Goal: Transaction & Acquisition: Subscribe to service/newsletter

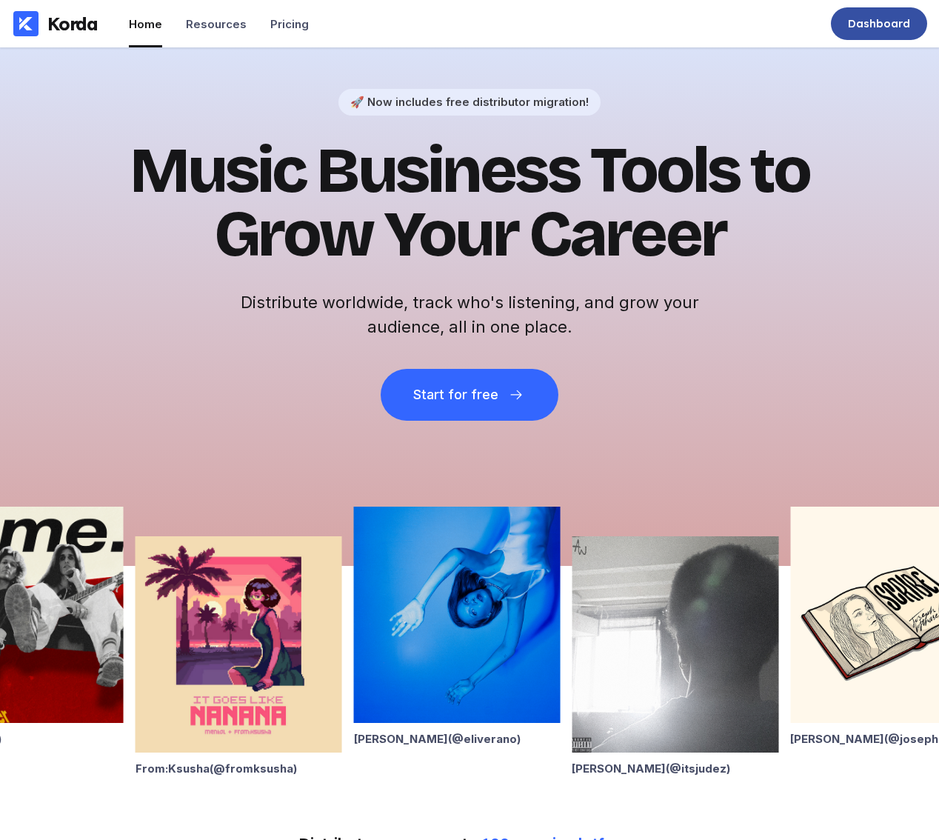
click at [882, 26] on div "Dashboard" at bounding box center [879, 23] width 62 height 15
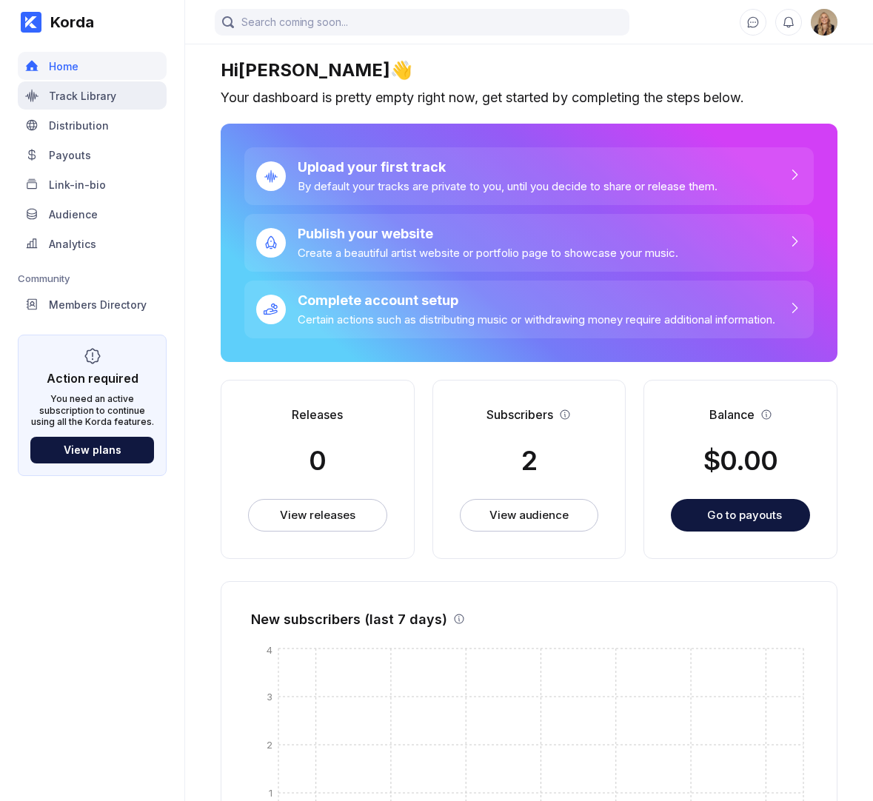
click at [116, 91] on div "Track Library" at bounding box center [92, 95] width 149 height 28
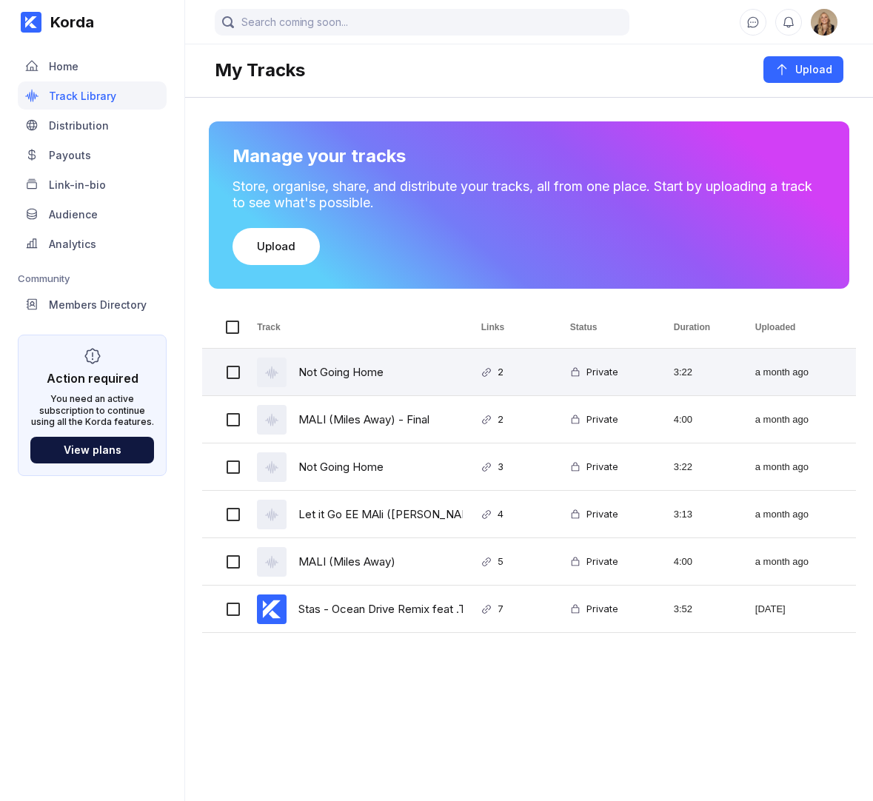
click at [350, 376] on div "Not Going Home" at bounding box center [340, 372] width 85 height 35
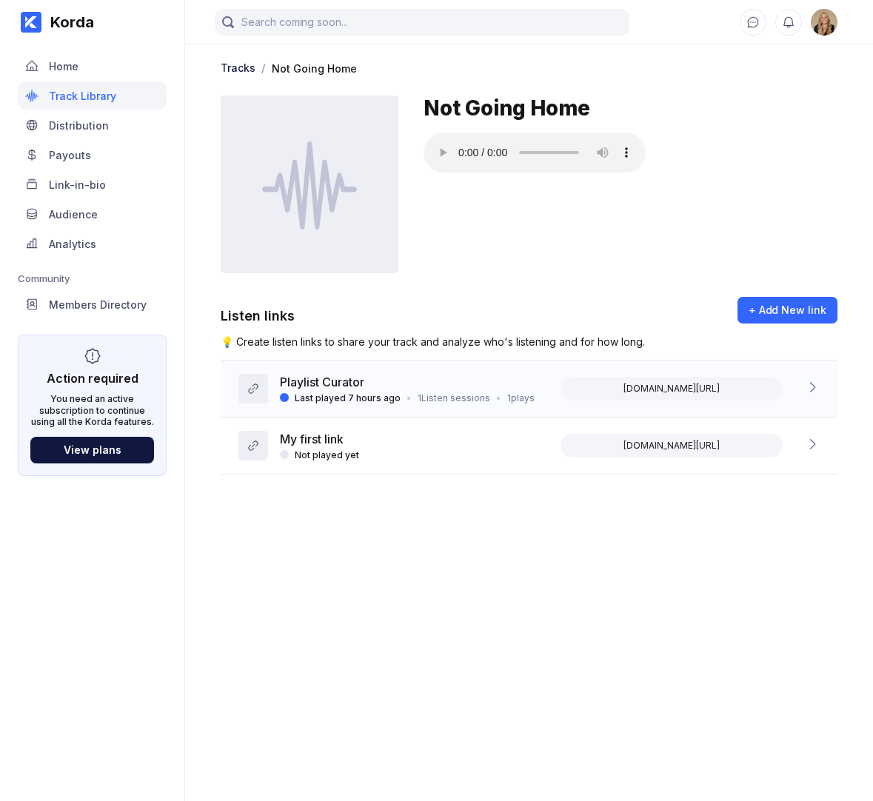
click at [811, 391] on icon at bounding box center [813, 387] width 6 height 10
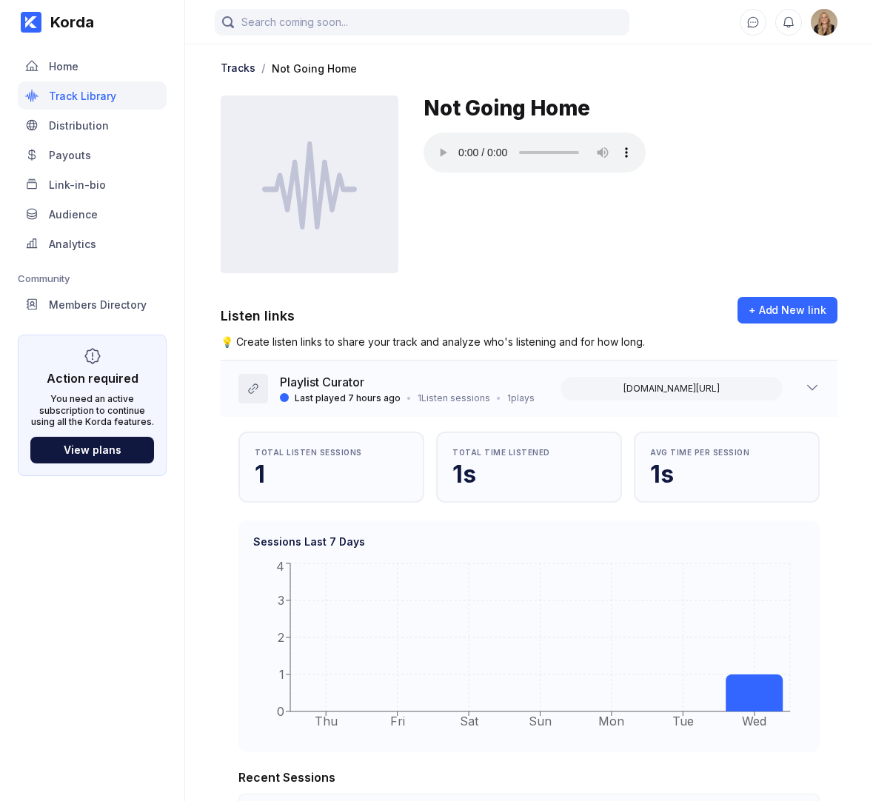
click at [809, 392] on icon at bounding box center [812, 387] width 15 height 15
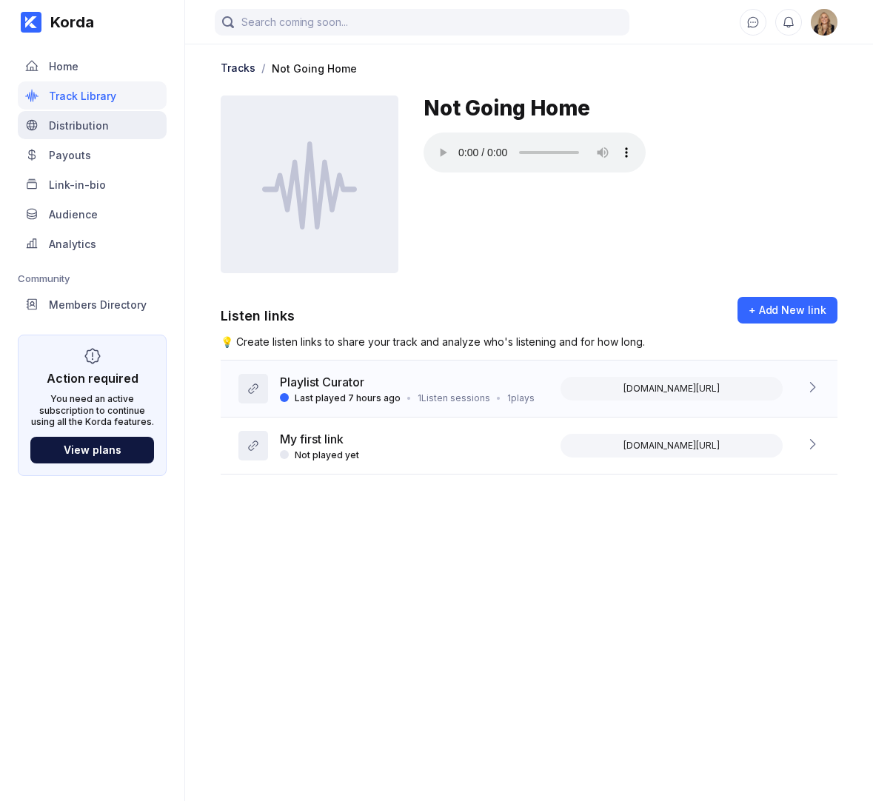
click at [102, 133] on div "Distribution" at bounding box center [92, 125] width 149 height 28
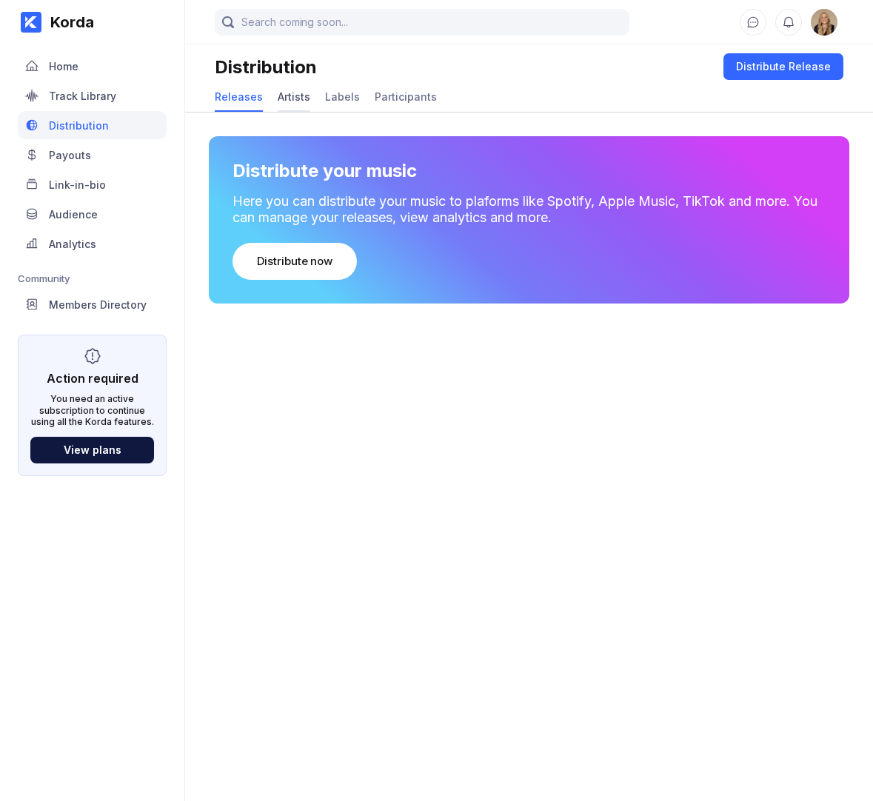
click at [295, 98] on div "Artists" at bounding box center [294, 96] width 33 height 13
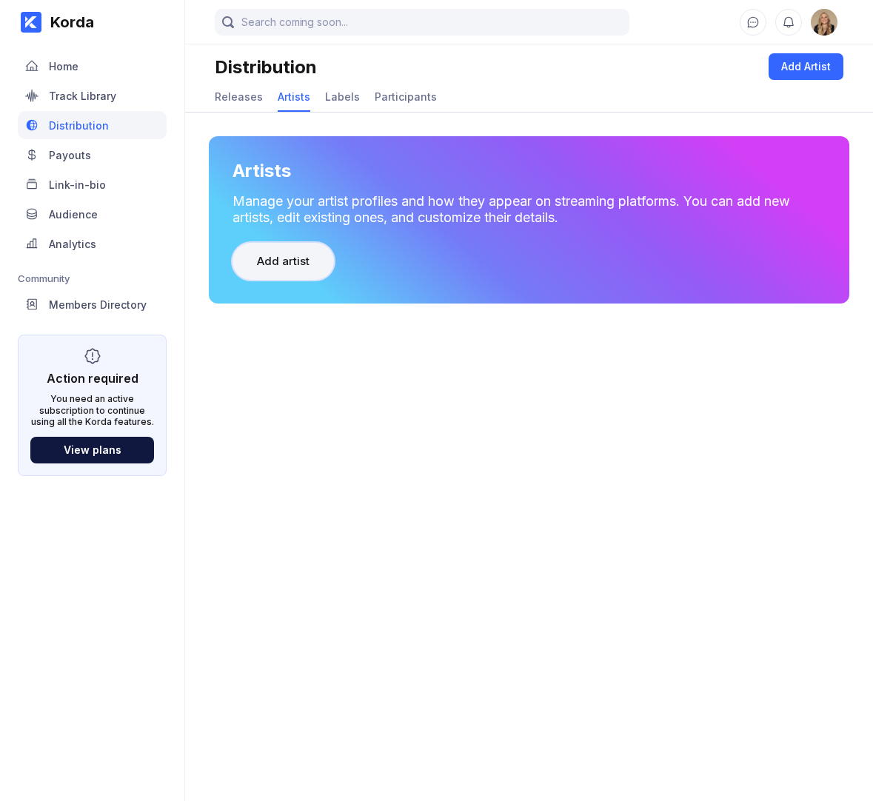
click at [300, 252] on button "Add artist" at bounding box center [282, 261] width 101 height 37
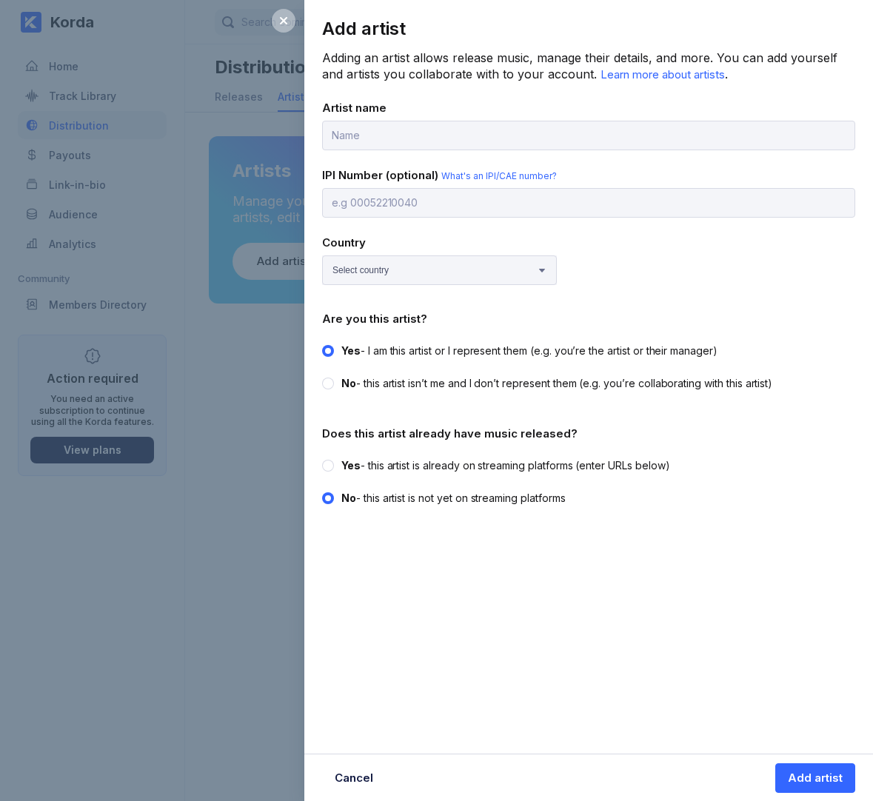
click at [335, 463] on label "Yes - this artist is already on streaming platforms (enter URLs below)" at bounding box center [584, 465] width 524 height 15
click at [323, 459] on input "Yes - this artist is already on streaming platforms (enter URLs below)" at bounding box center [322, 458] width 1 height 1
radio input "true"
radio input "false"
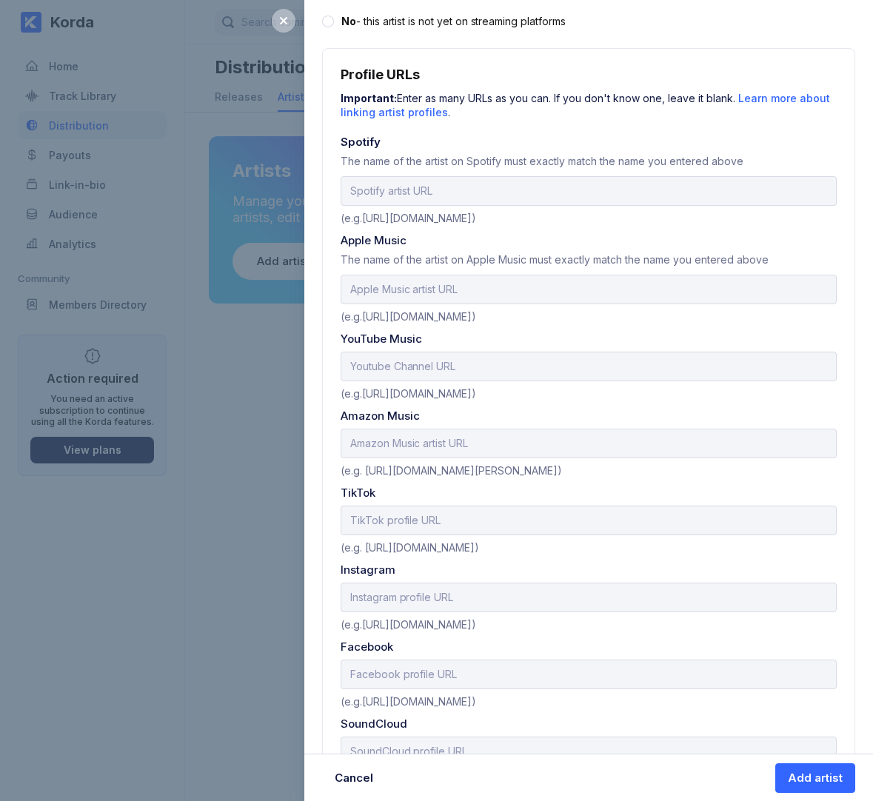
scroll to position [529, 0]
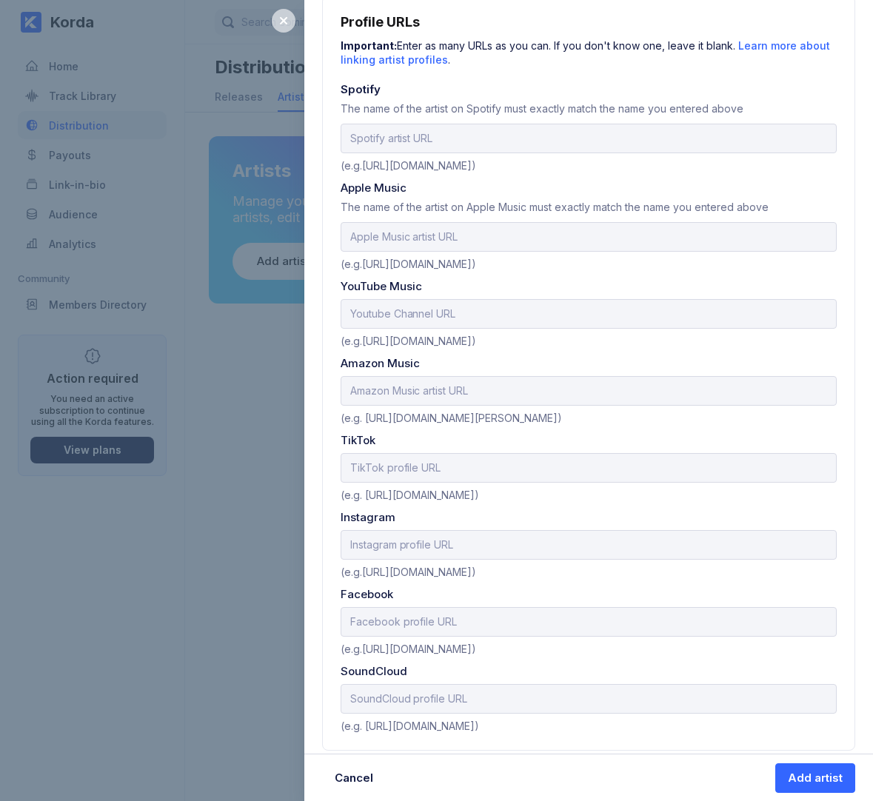
click at [283, 21] on icon at bounding box center [283, 20] width 7 height 7
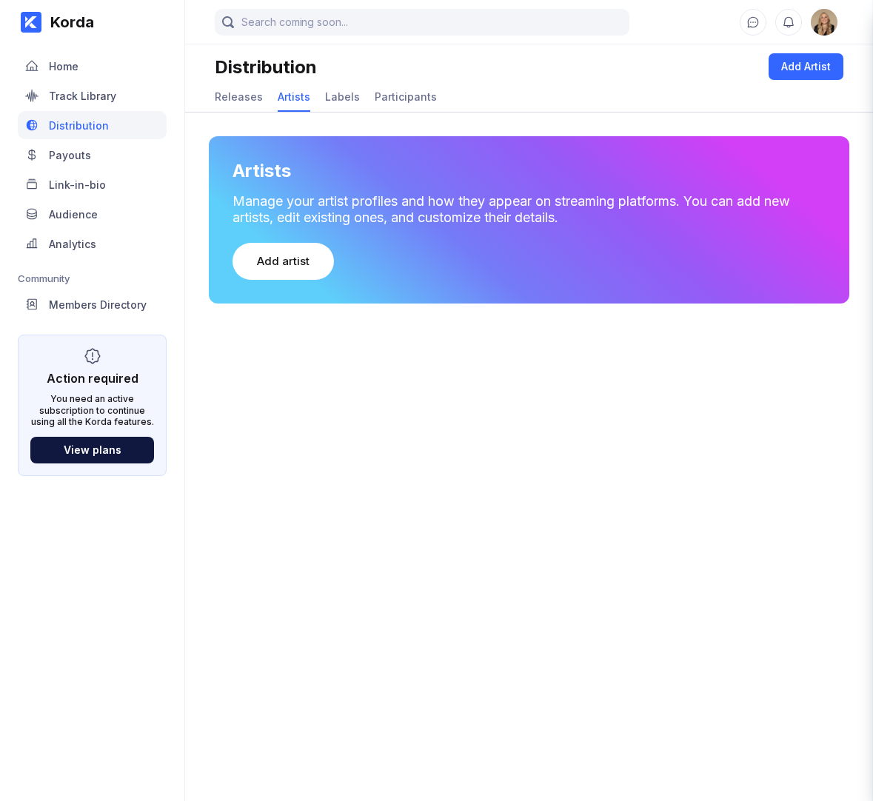
scroll to position [0, 0]
click at [346, 91] on div "Labels" at bounding box center [342, 96] width 35 height 13
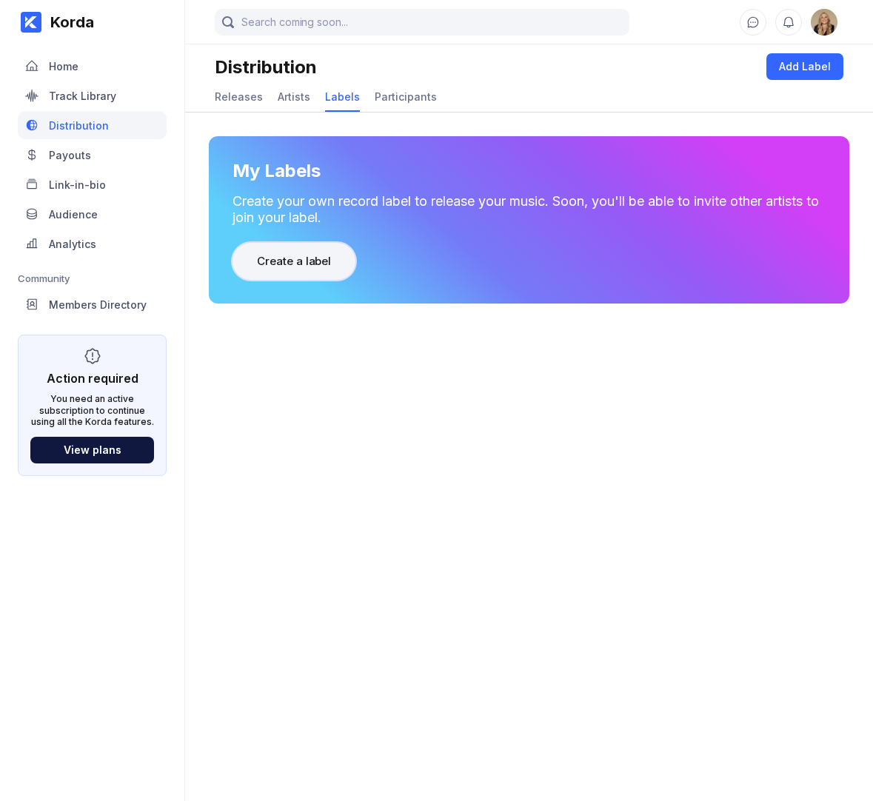
click at [315, 259] on div "Create a label" at bounding box center [294, 261] width 74 height 15
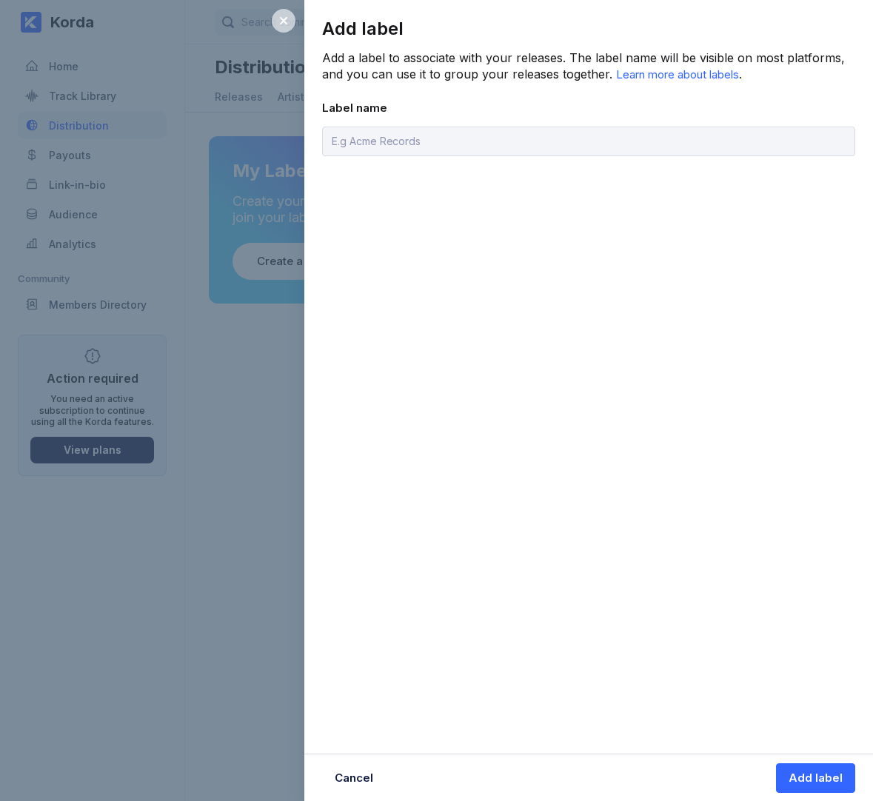
click at [295, 22] on div at bounding box center [284, 21] width 24 height 24
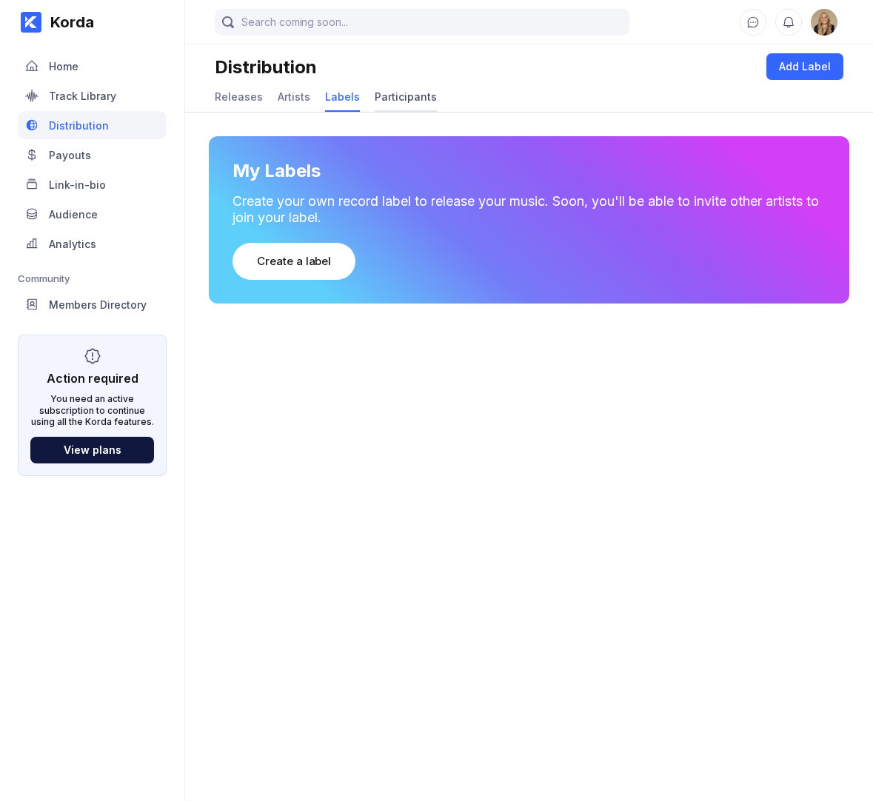
click at [403, 91] on div "Participants" at bounding box center [406, 96] width 62 height 13
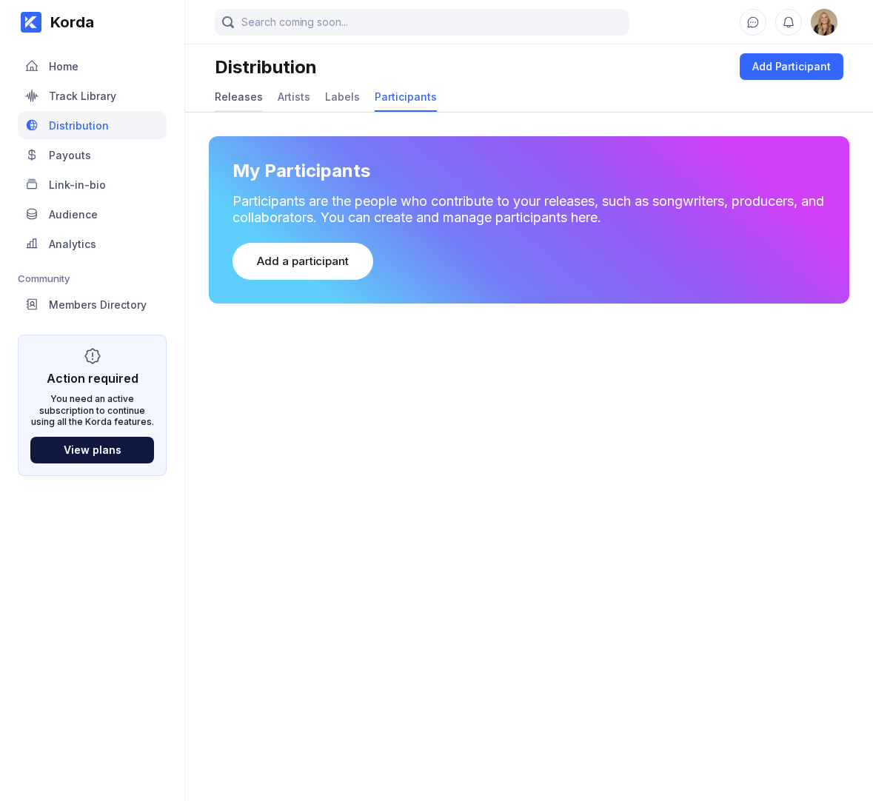
click at [257, 89] on div "Releases" at bounding box center [239, 97] width 48 height 29
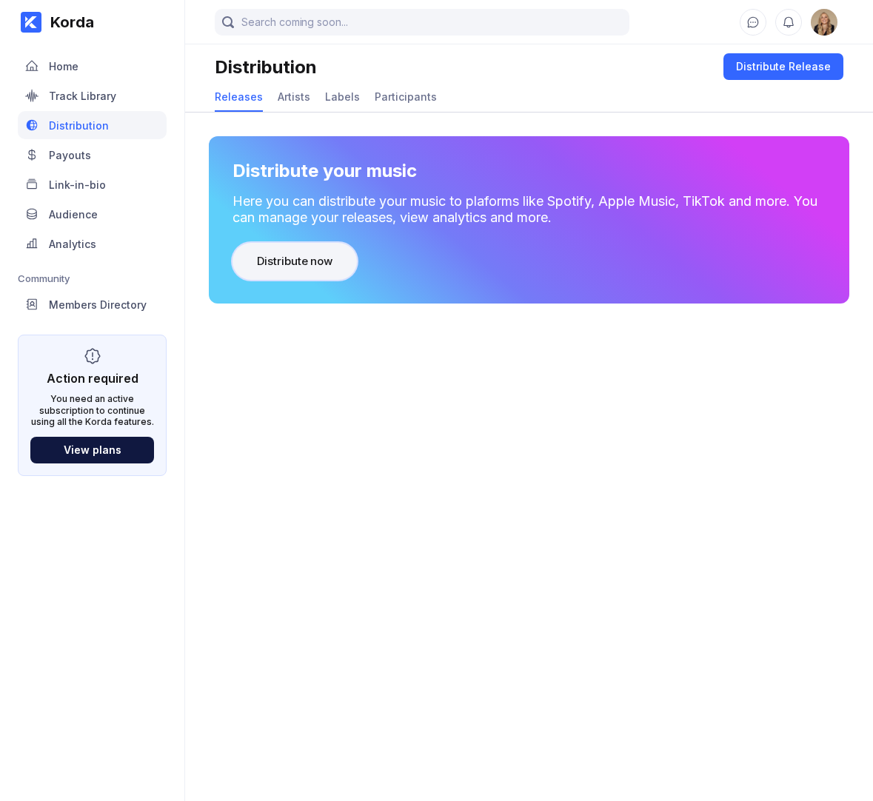
click at [301, 273] on button "Distribute now" at bounding box center [294, 261] width 124 height 37
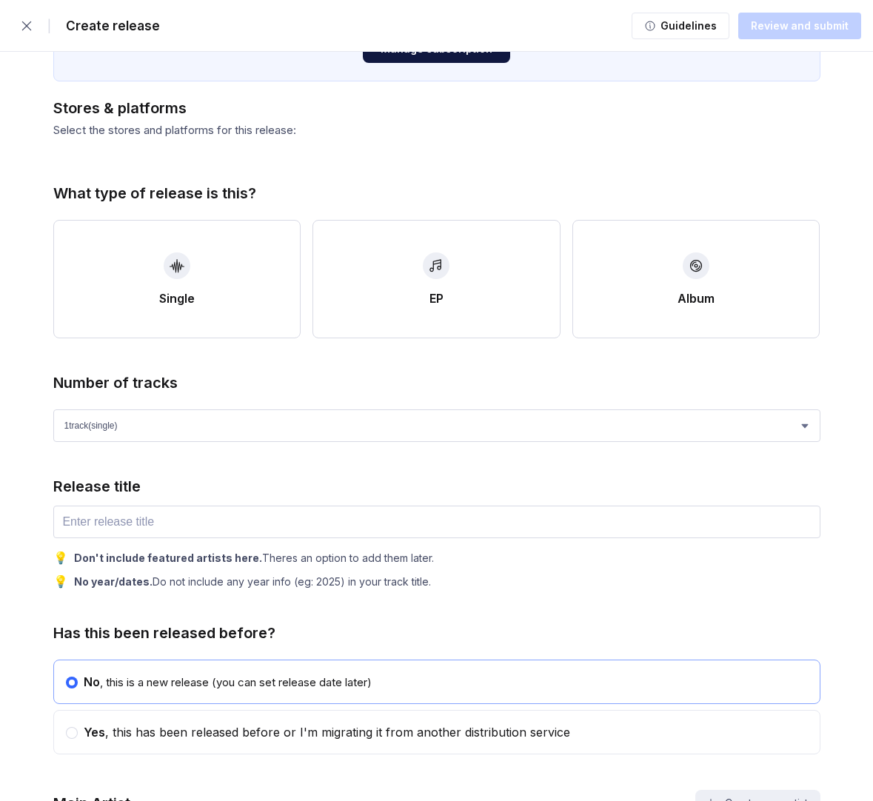
scroll to position [167, 0]
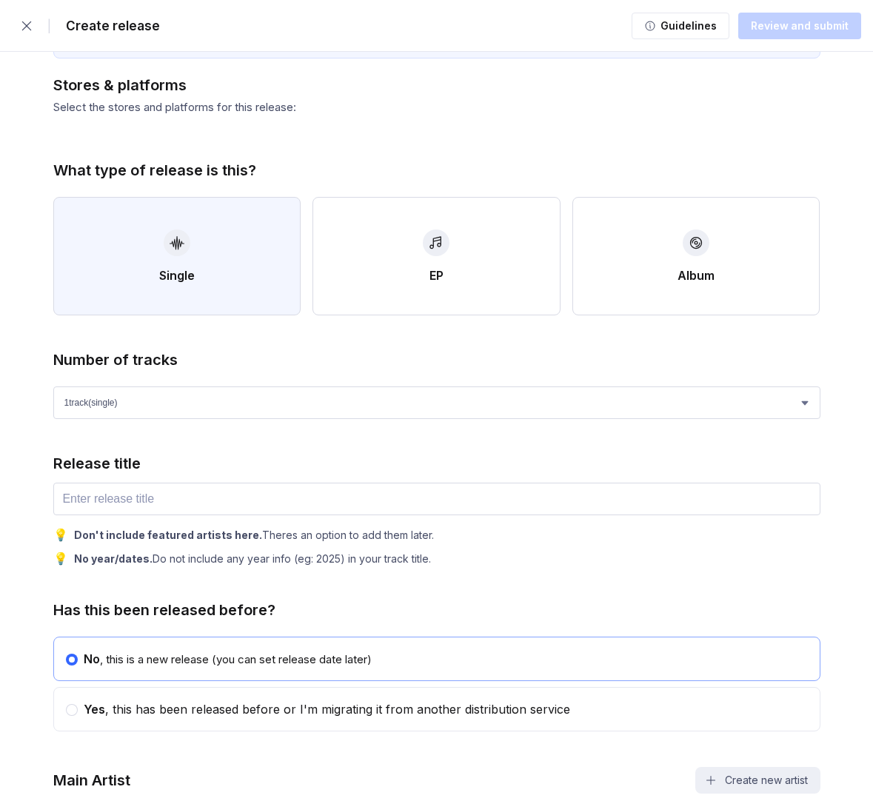
click at [265, 282] on button "Single" at bounding box center [177, 256] width 248 height 118
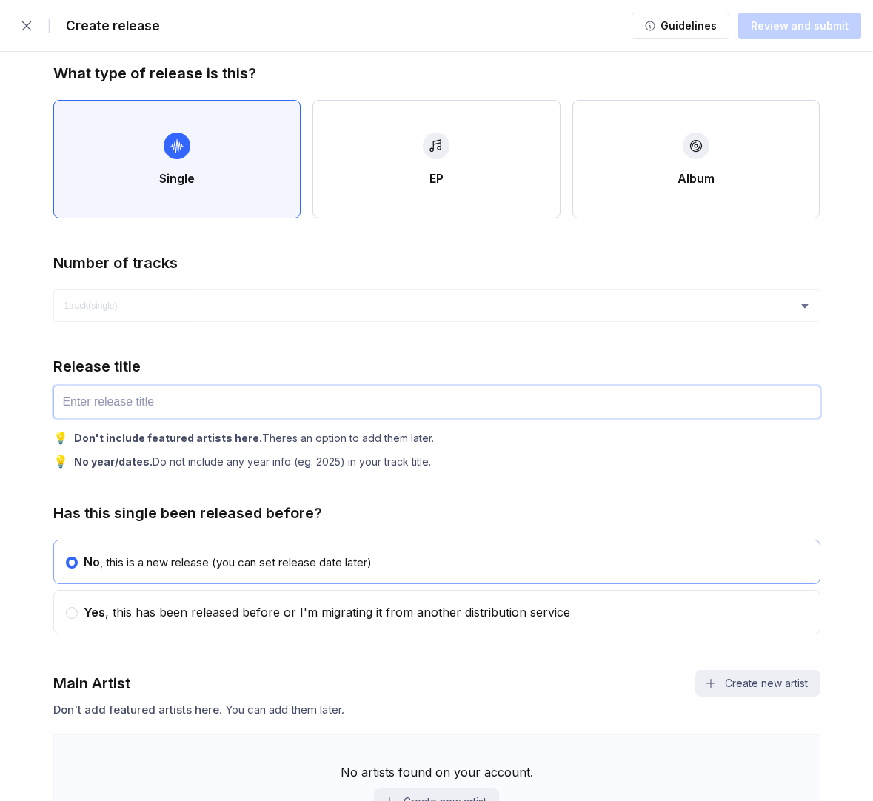
click at [307, 406] on input "text" at bounding box center [436, 402] width 767 height 33
click at [170, 406] on input "text" at bounding box center [436, 402] width 767 height 33
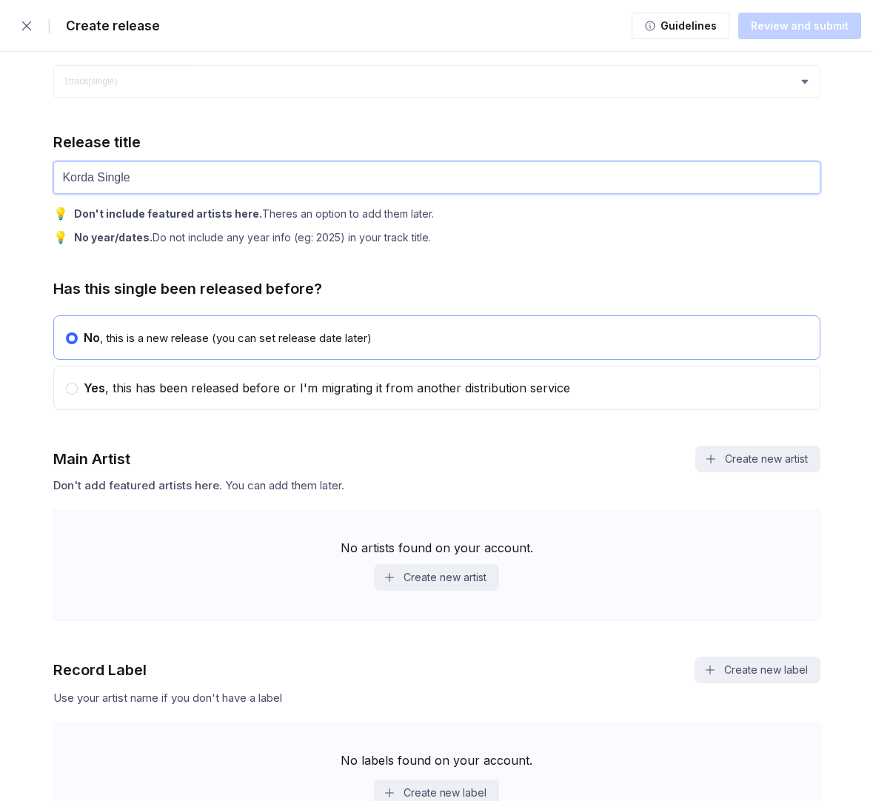
scroll to position [493, 0]
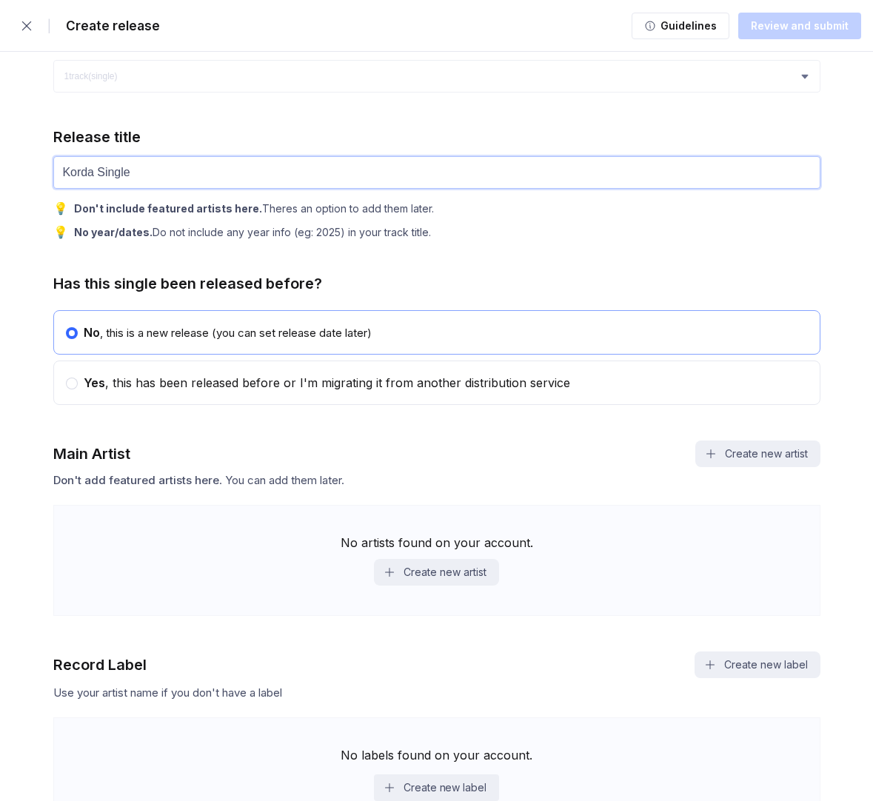
type input "Korda Single"
drag, startPoint x: 127, startPoint y: 281, endPoint x: 327, endPoint y: 285, distance: 200.7
click at [329, 285] on div "Has this single been released before?" at bounding box center [436, 284] width 767 height 18
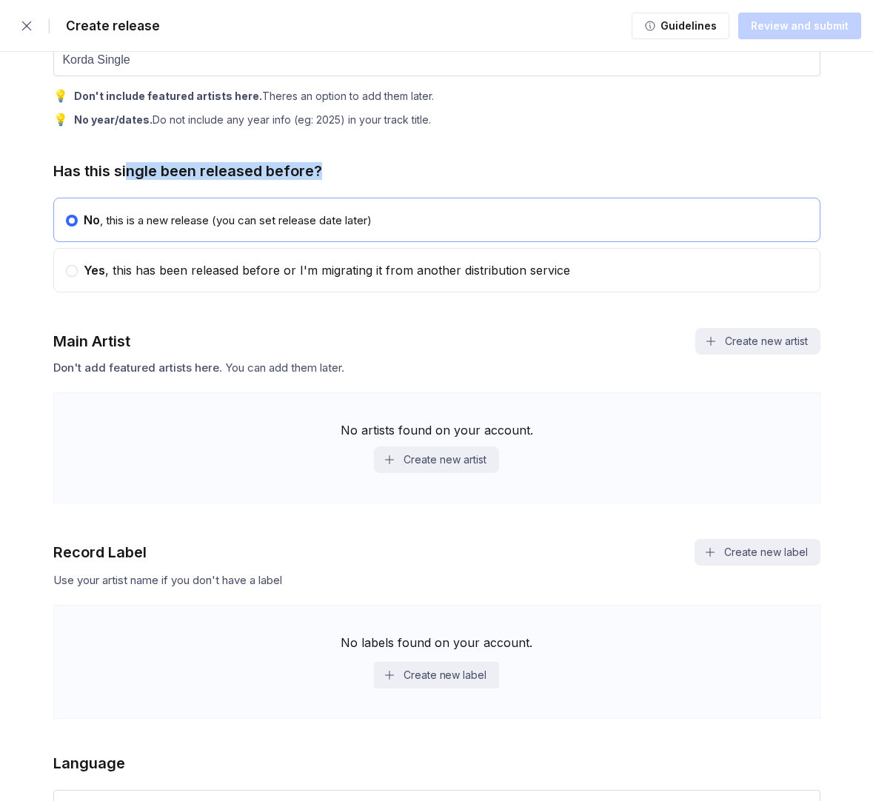
scroll to position [606, 0]
click at [81, 271] on div "Yes , this has been released before or I'm migrating it from another distributi…" at bounding box center [324, 269] width 492 height 15
radio input "false"
radio input "true"
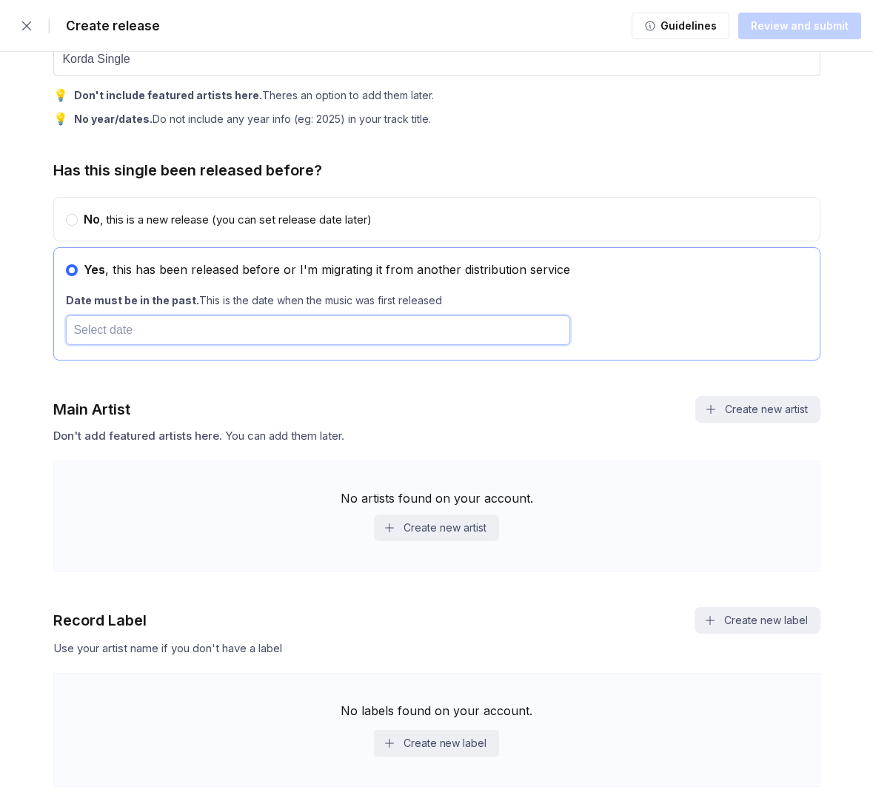
click at [147, 325] on input "text" at bounding box center [318, 330] width 504 height 30
click at [202, 398] on div "Main Artist Create new artist" at bounding box center [436, 409] width 767 height 27
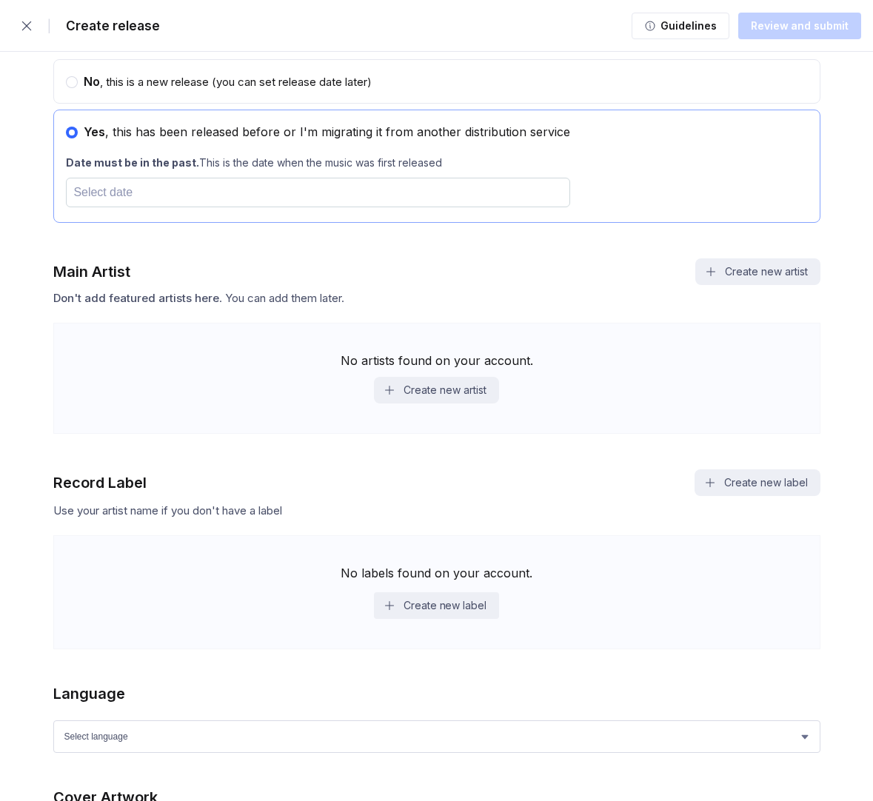
scroll to position [784, 0]
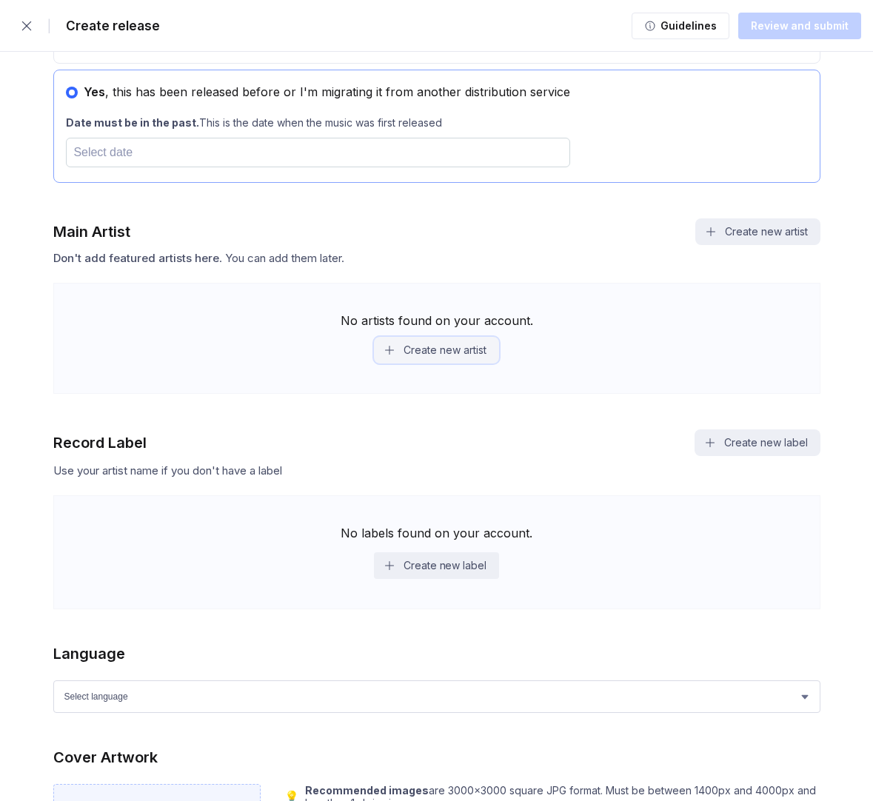
click at [431, 357] on button "Create new artist" at bounding box center [436, 350] width 124 height 27
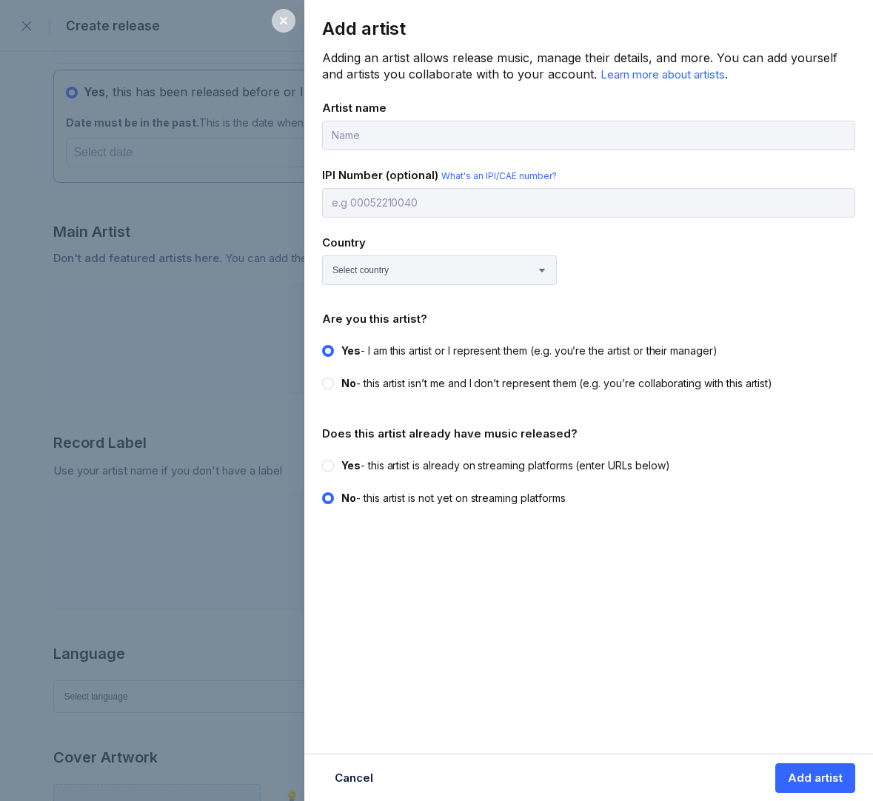
click at [289, 25] on icon at bounding box center [284, 21] width 12 height 12
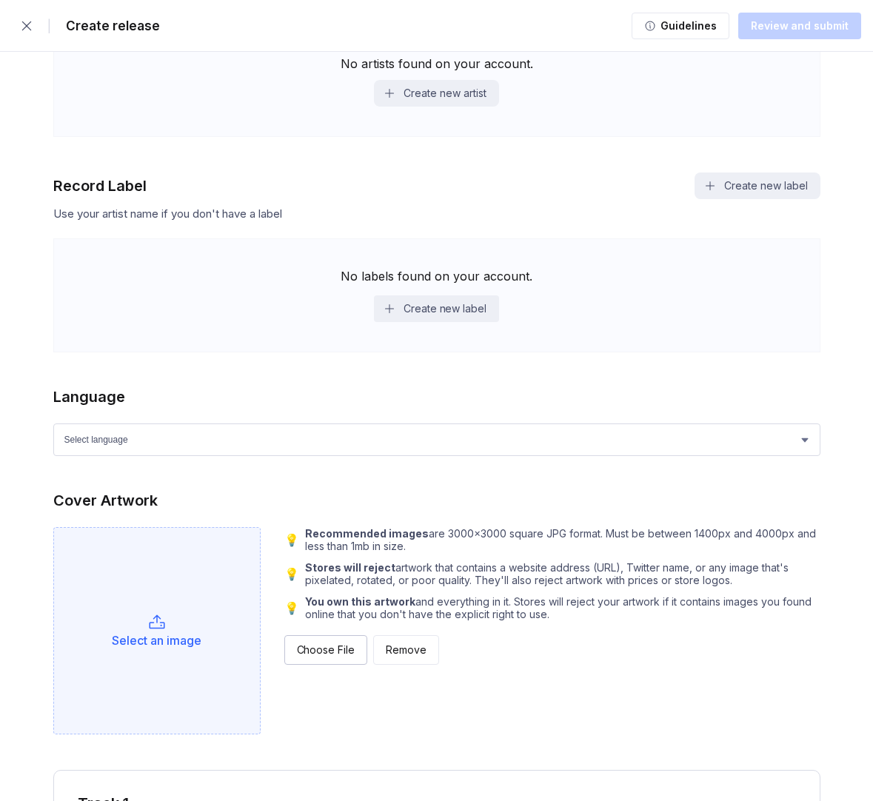
scroll to position [1045, 0]
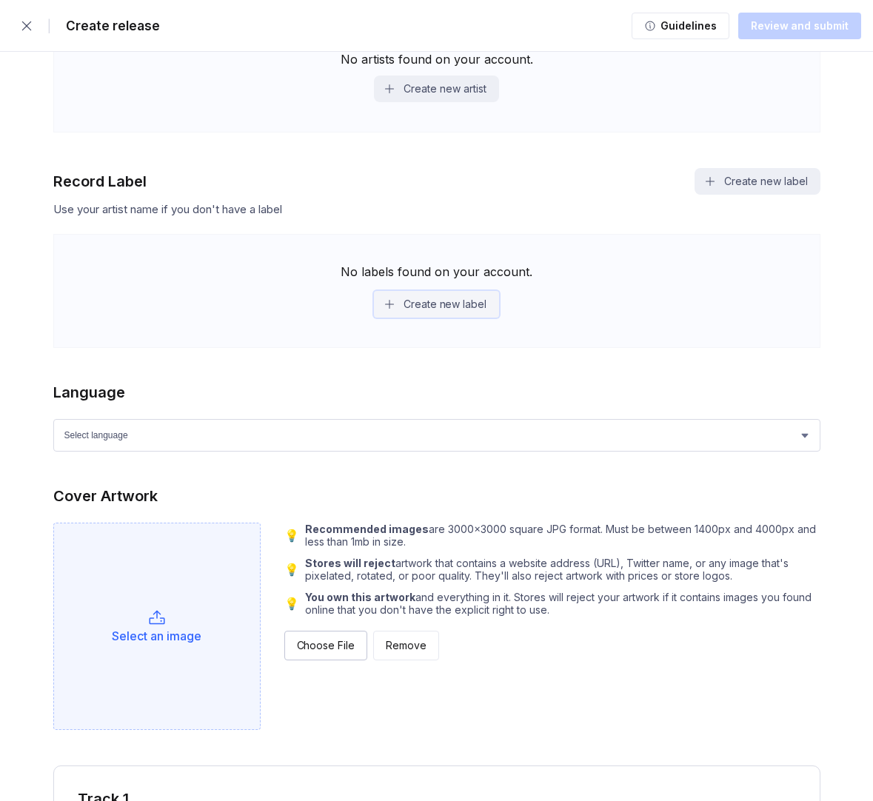
click at [449, 301] on button "Create new label" at bounding box center [436, 304] width 125 height 27
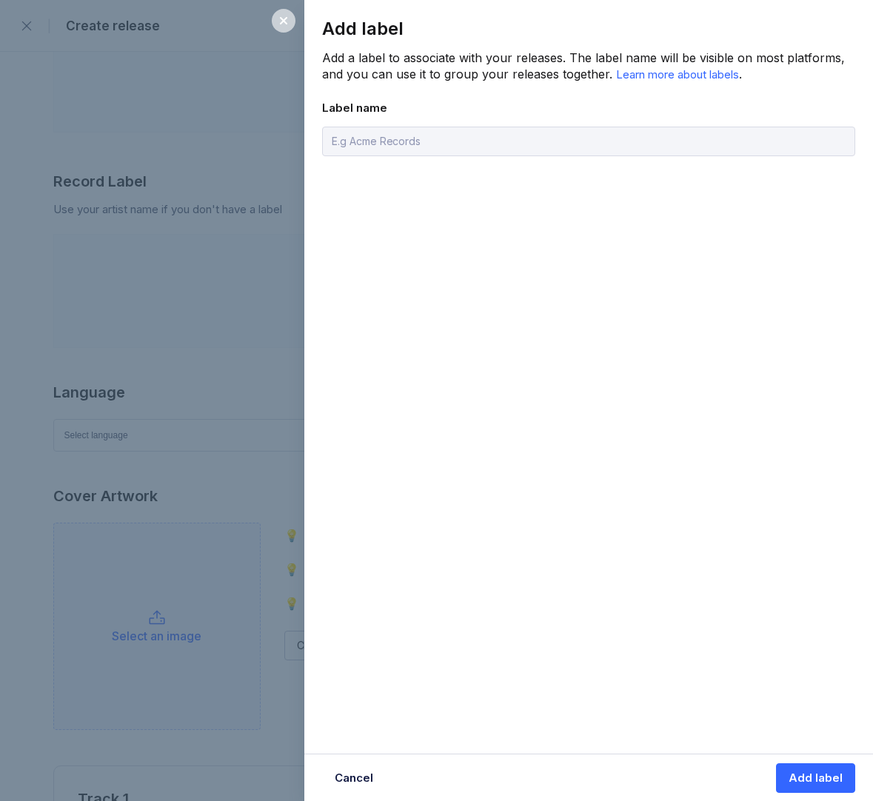
click at [287, 19] on icon at bounding box center [284, 21] width 12 height 12
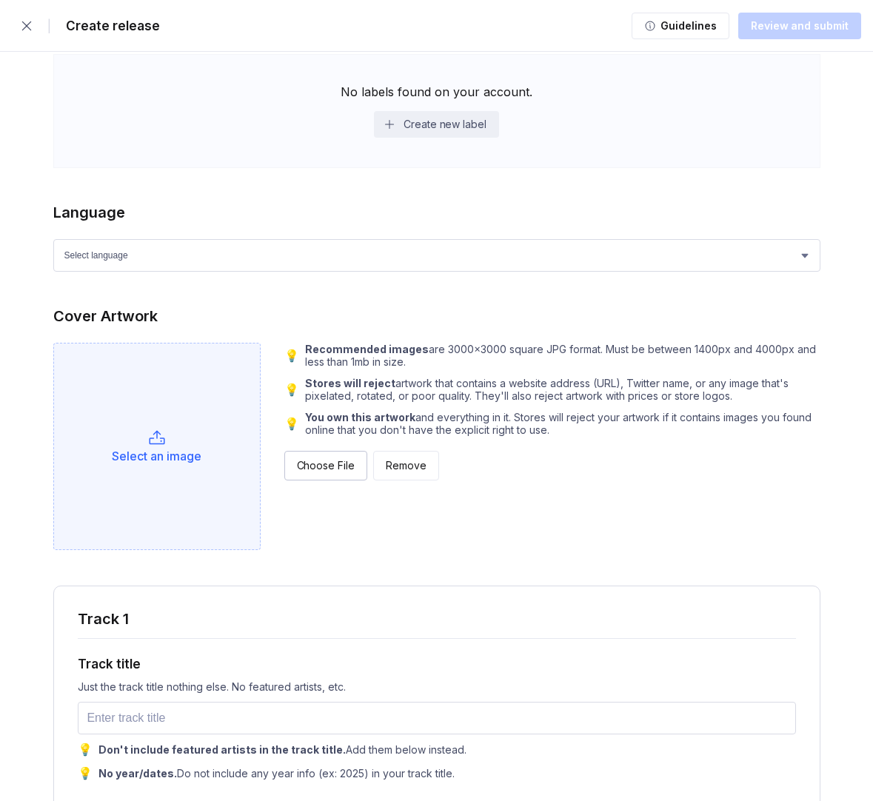
scroll to position [1240, 0]
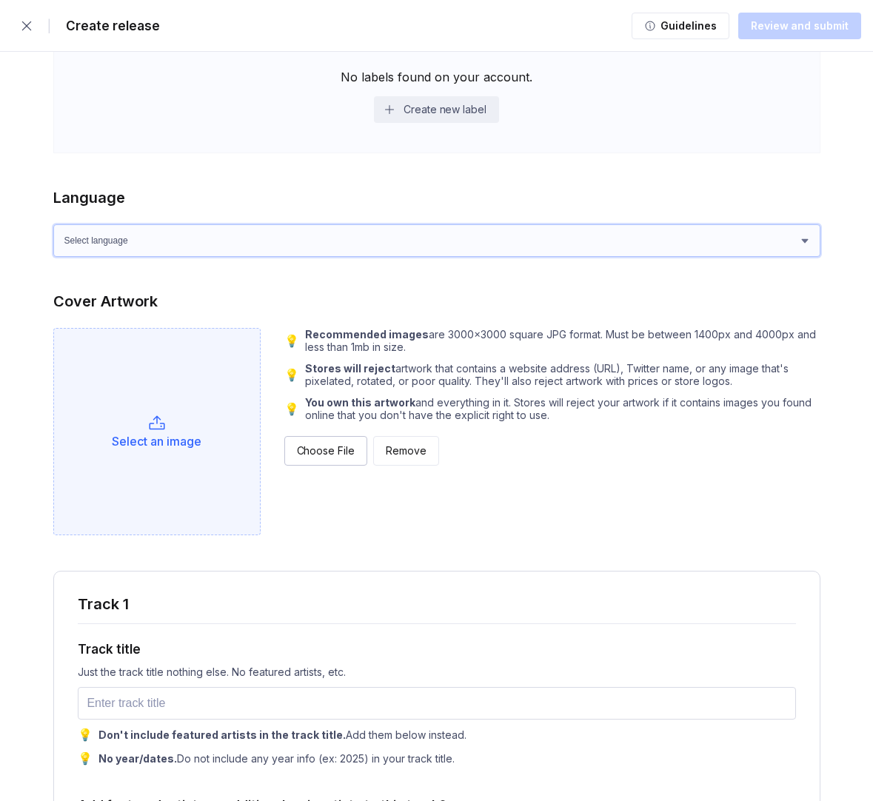
click at [264, 247] on select "Select language Afrikaans Akan Albanian Amharic Arabic Armenian Assamese Azerba…" at bounding box center [436, 240] width 767 height 33
select select "fr"
click at [53, 224] on select "Select language Afrikaans Akan Albanian Amharic Arabic Armenian Assamese Azerba…" at bounding box center [436, 240] width 767 height 33
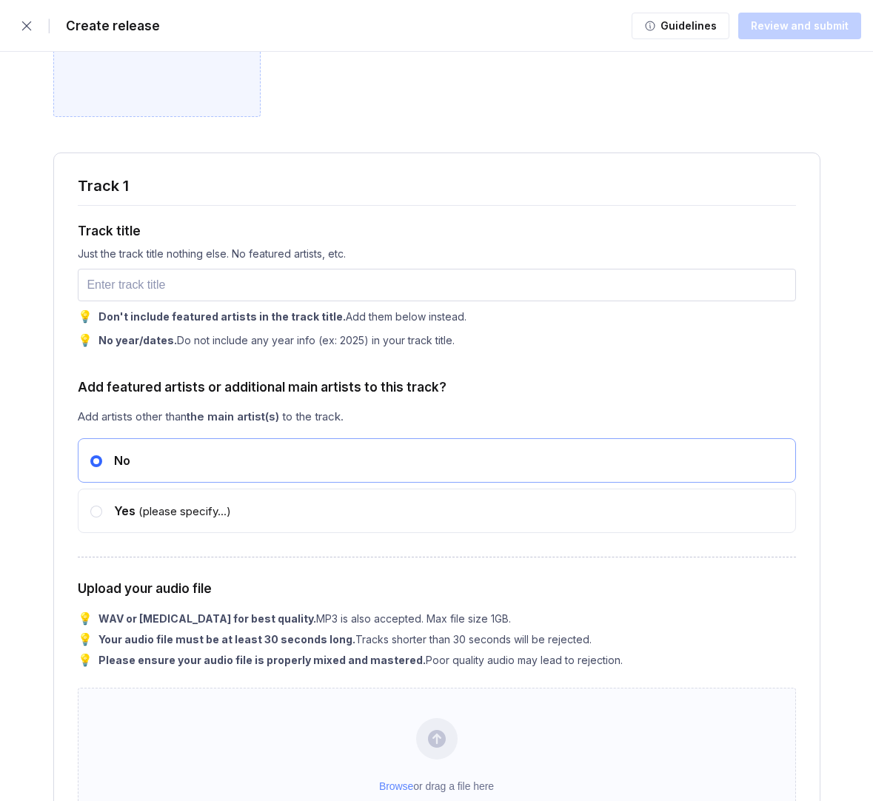
scroll to position [1667, 0]
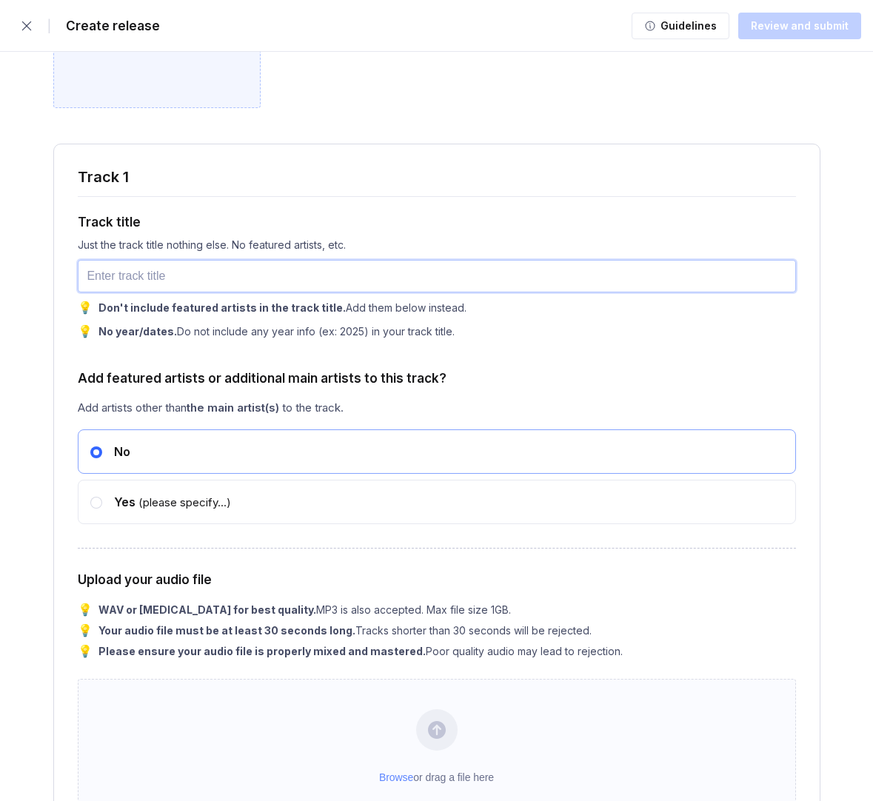
click at [294, 289] on input "text" at bounding box center [437, 276] width 718 height 33
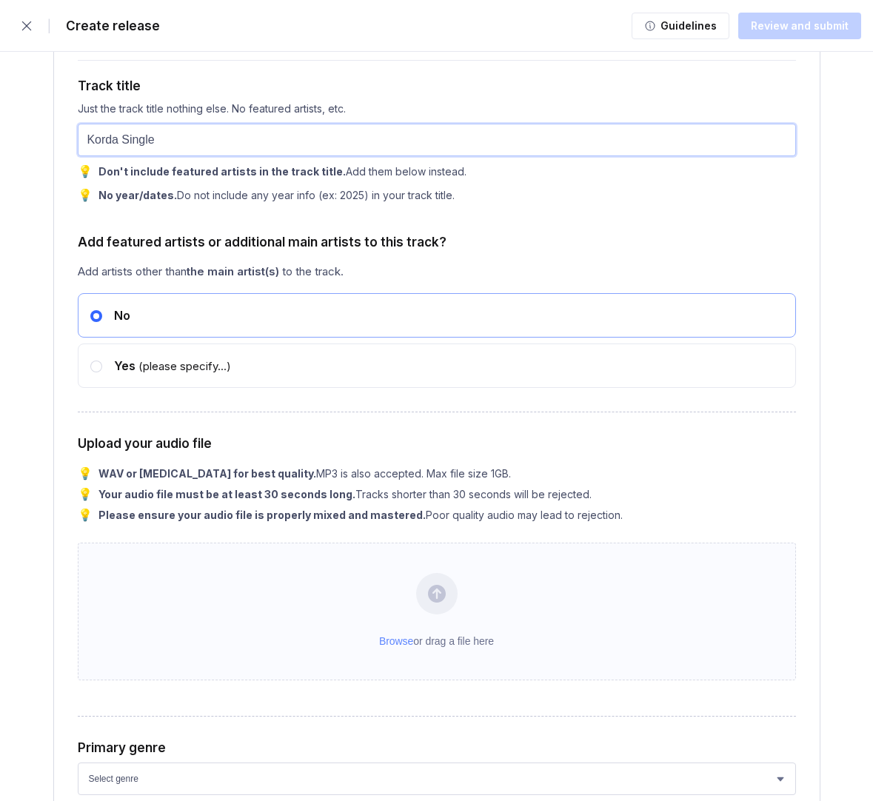
scroll to position [1806, 0]
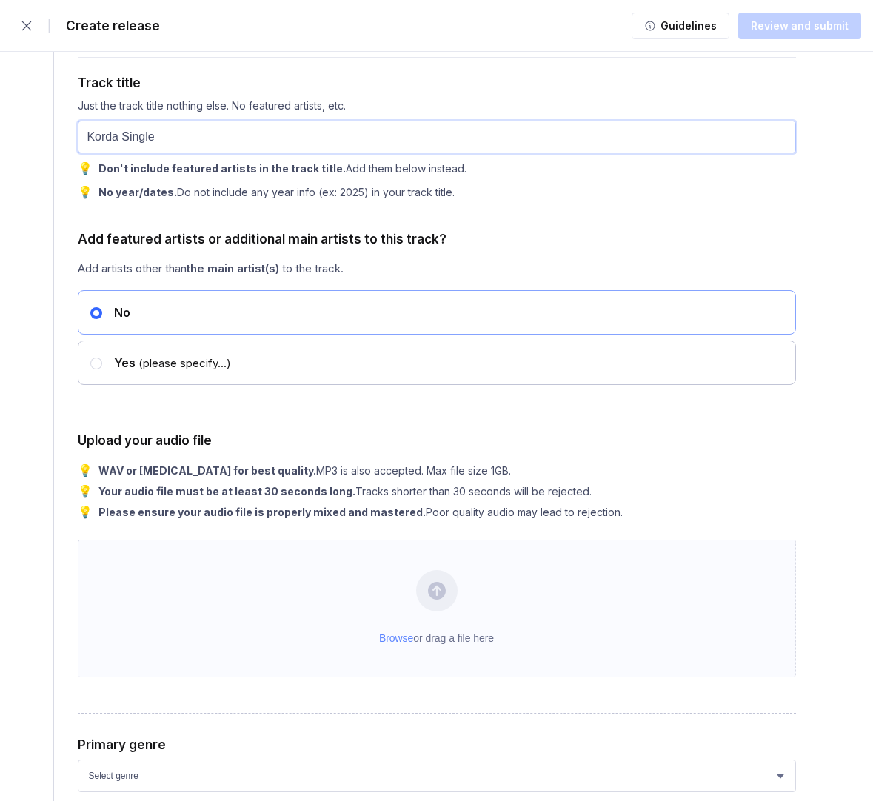
type input "Korda Single"
click at [98, 366] on icon at bounding box center [96, 364] width 6 height 6
click at [91, 357] on input "radio" at bounding box center [90, 356] width 1 height 1
radio input "false"
radio input "true"
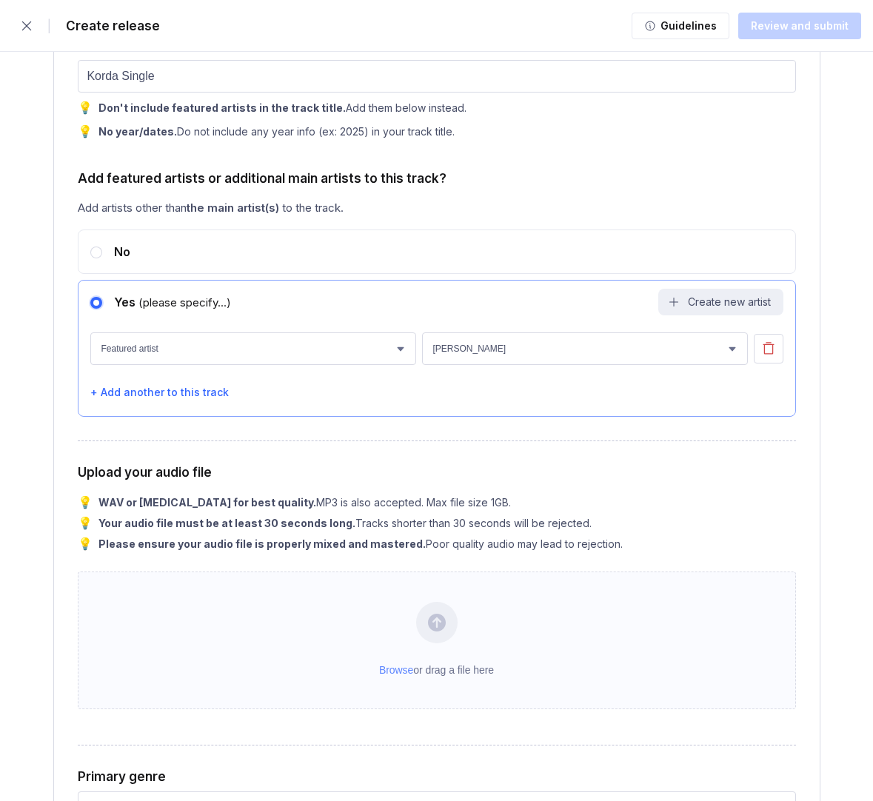
scroll to position [1884, 0]
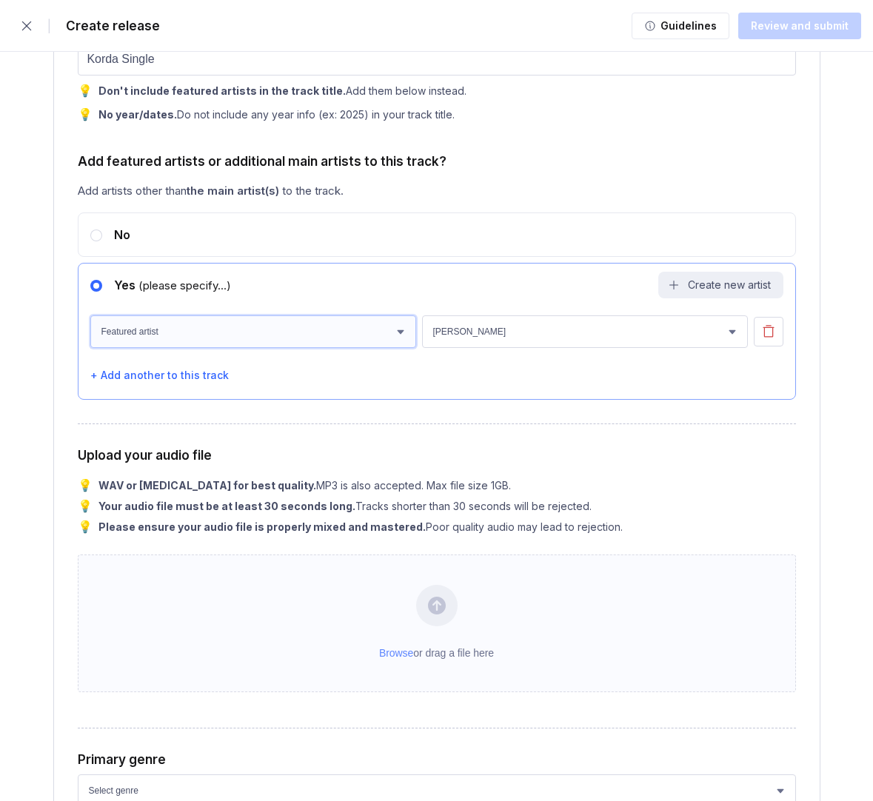
click at [207, 344] on select "Featured artist Additional primary artist" at bounding box center [253, 331] width 326 height 33
click at [90, 318] on select "Featured artist Additional primary artist" at bounding box center [253, 331] width 326 height 33
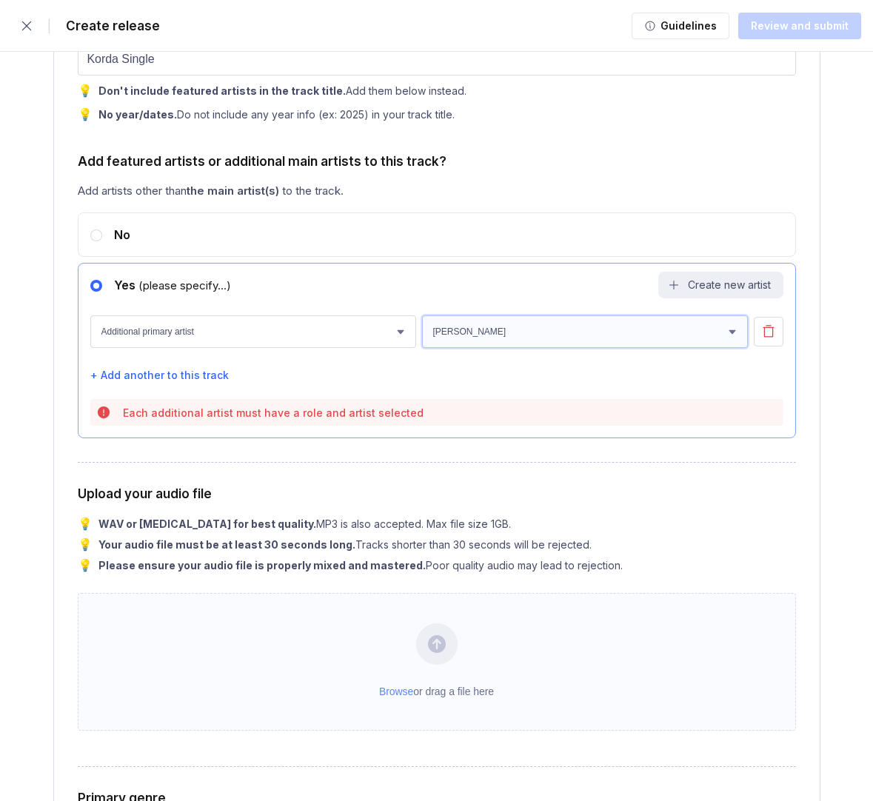
click at [481, 336] on select "[PERSON_NAME]" at bounding box center [585, 331] width 326 height 33
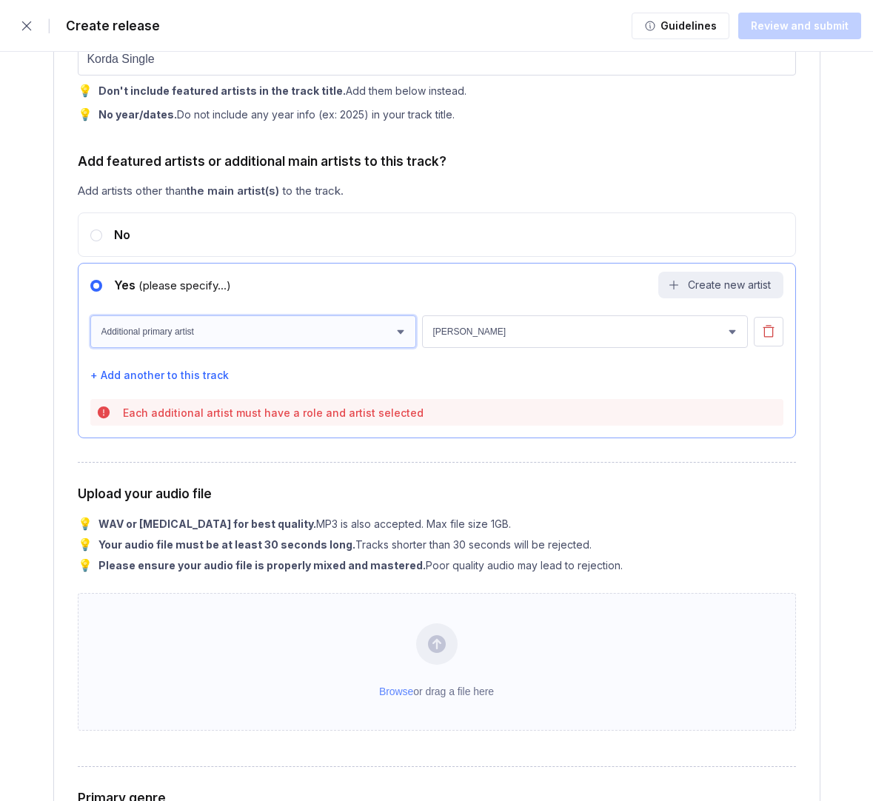
click at [181, 344] on select "Featured artist Additional primary artist" at bounding box center [253, 331] width 326 height 33
select select "featured"
click at [90, 318] on select "Featured artist Additional primary artist" at bounding box center [253, 331] width 326 height 33
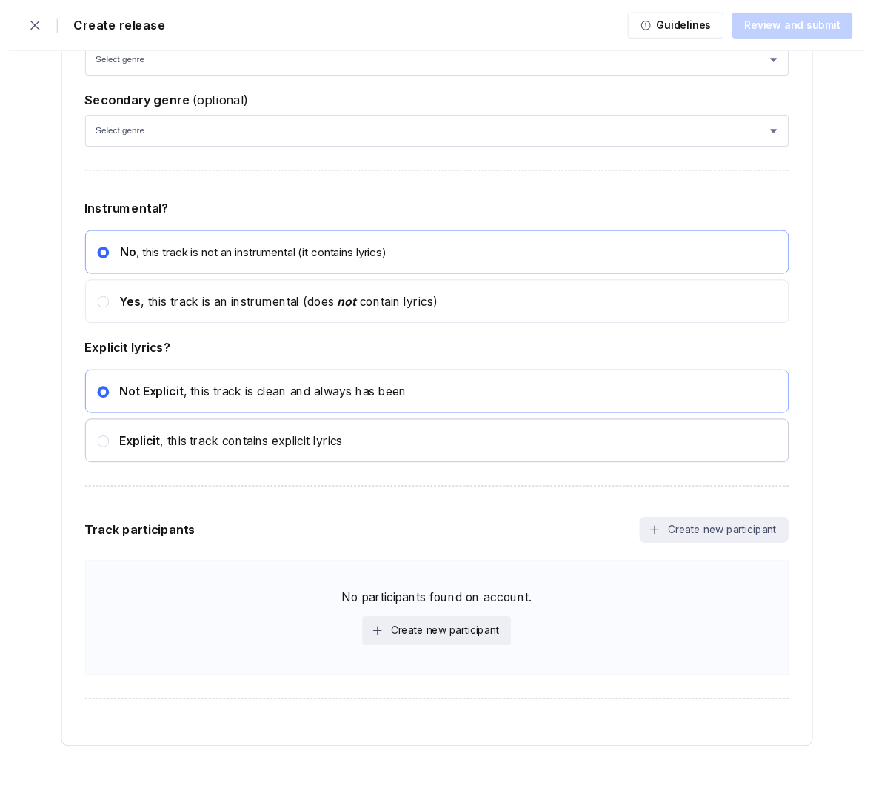
scroll to position [2690, 0]
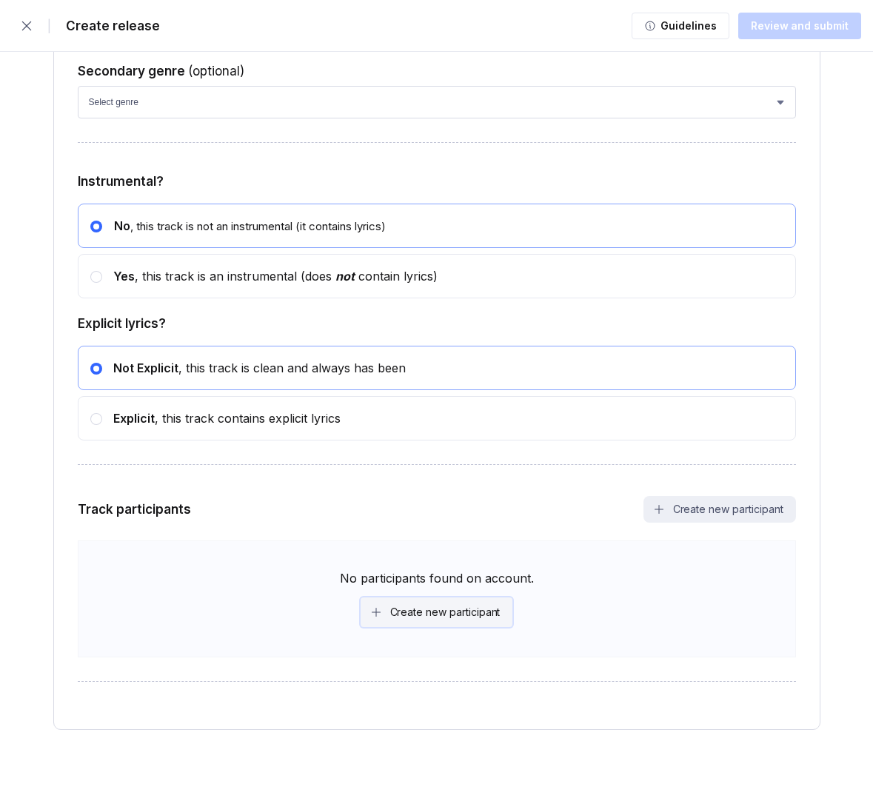
click at [403, 612] on div "Create new participant" at bounding box center [445, 612] width 110 height 15
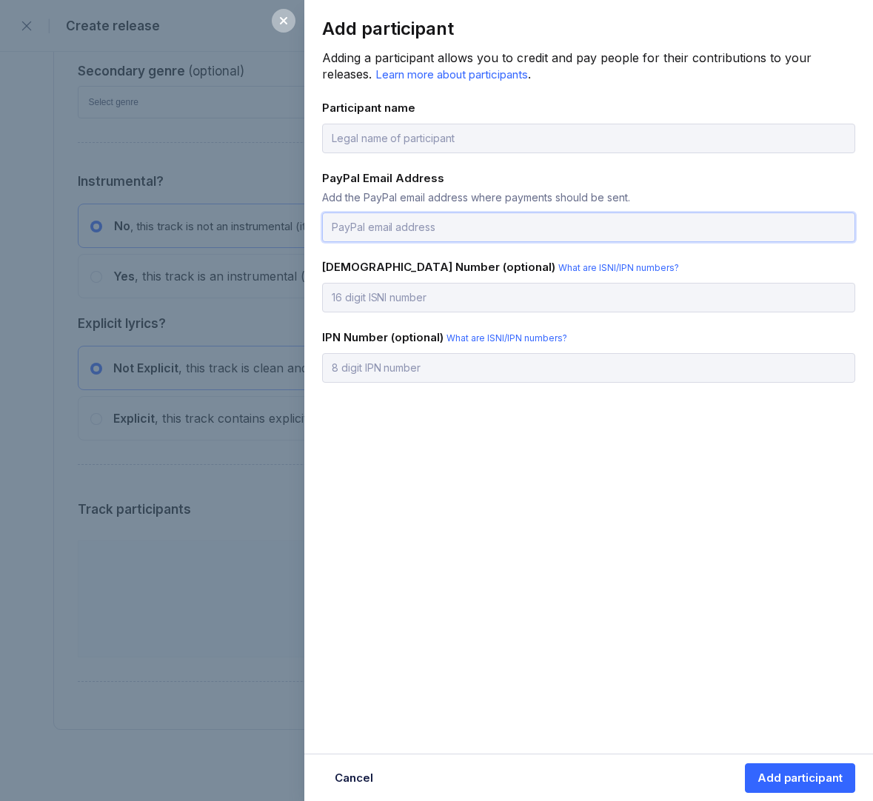
click at [400, 221] on input "email" at bounding box center [588, 227] width 533 height 30
type input "[EMAIL_ADDRESS][DOMAIN_NAME]"
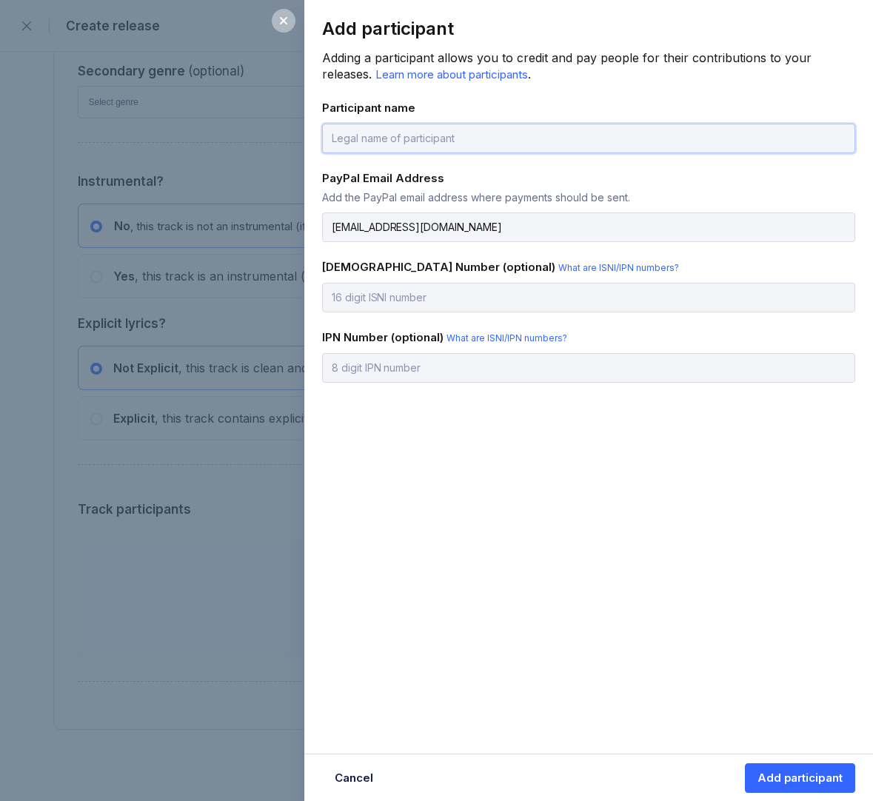
click at [437, 149] on input "text" at bounding box center [588, 139] width 533 height 30
type input "[PERSON_NAME]"
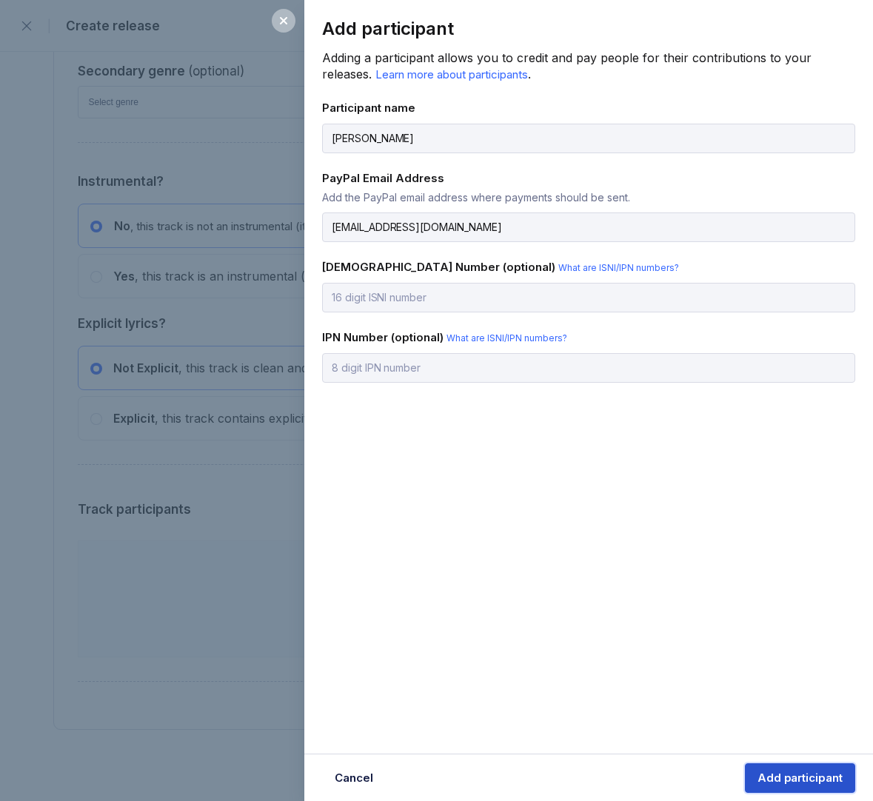
click at [809, 779] on div "Add participant" at bounding box center [799, 778] width 85 height 15
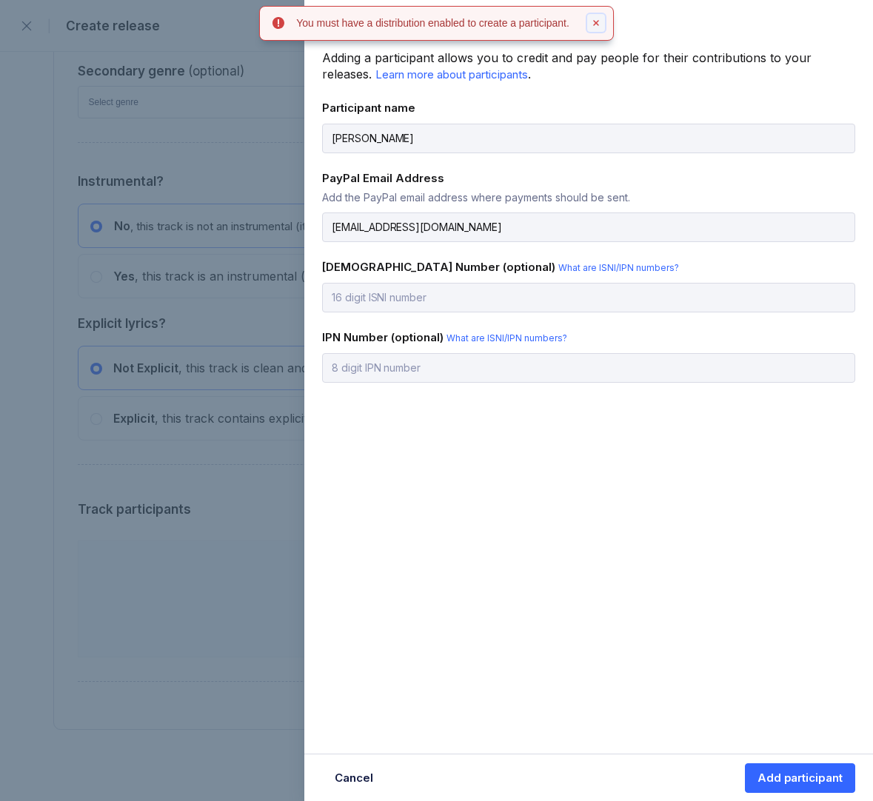
click at [600, 23] on icon at bounding box center [596, 23] width 9 height 9
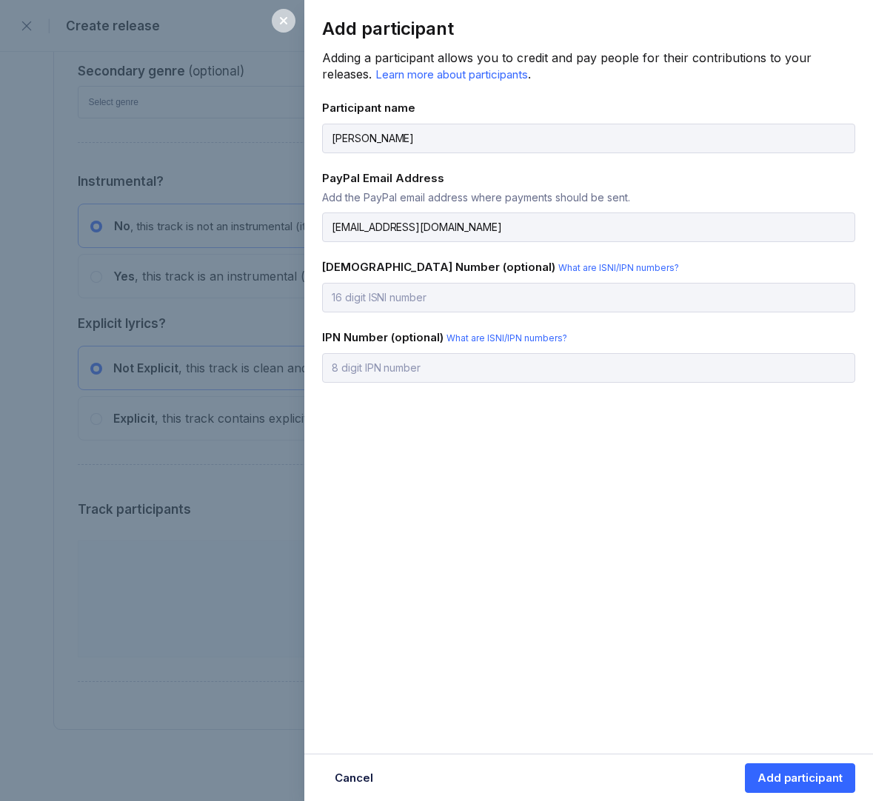
click at [288, 21] on icon at bounding box center [284, 21] width 12 height 12
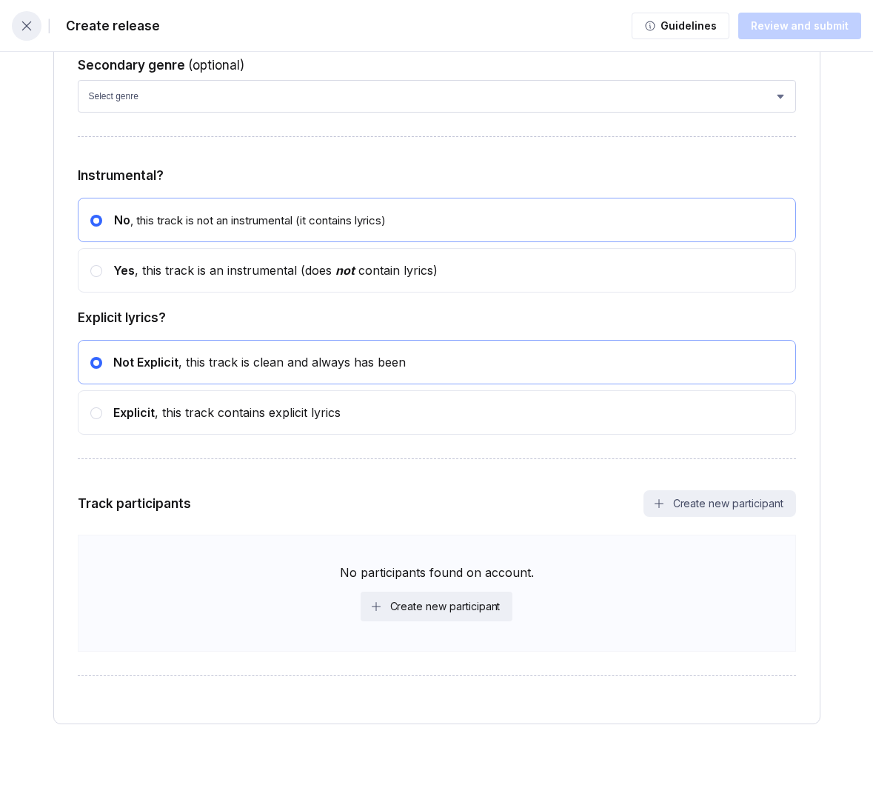
click at [28, 31] on icon "button" at bounding box center [26, 26] width 15 height 15
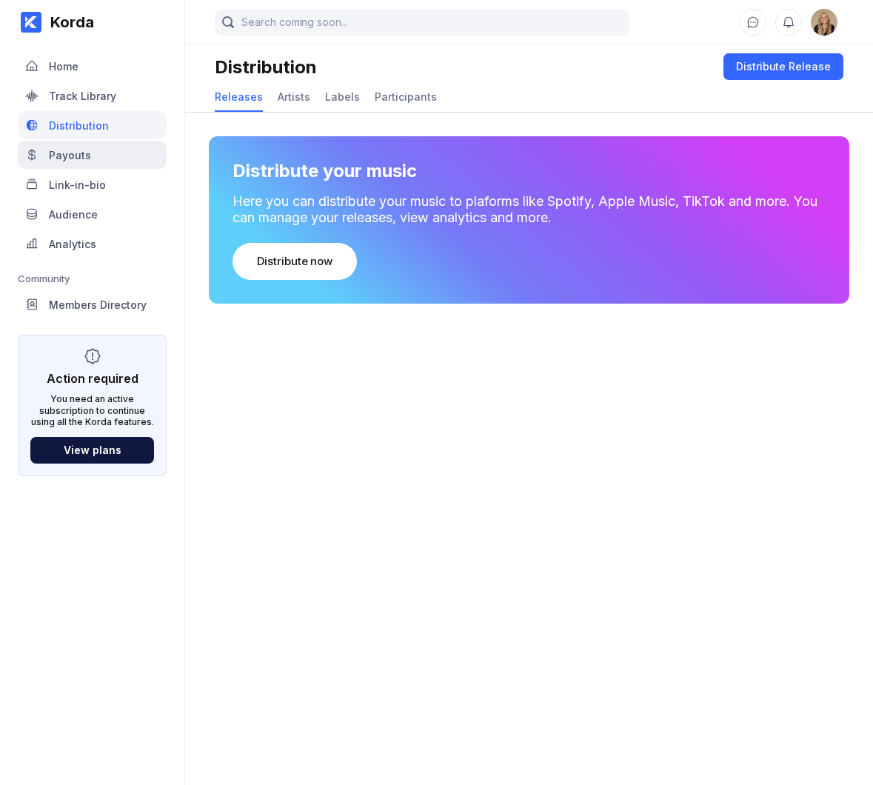
click at [117, 164] on div "Payouts" at bounding box center [92, 155] width 149 height 28
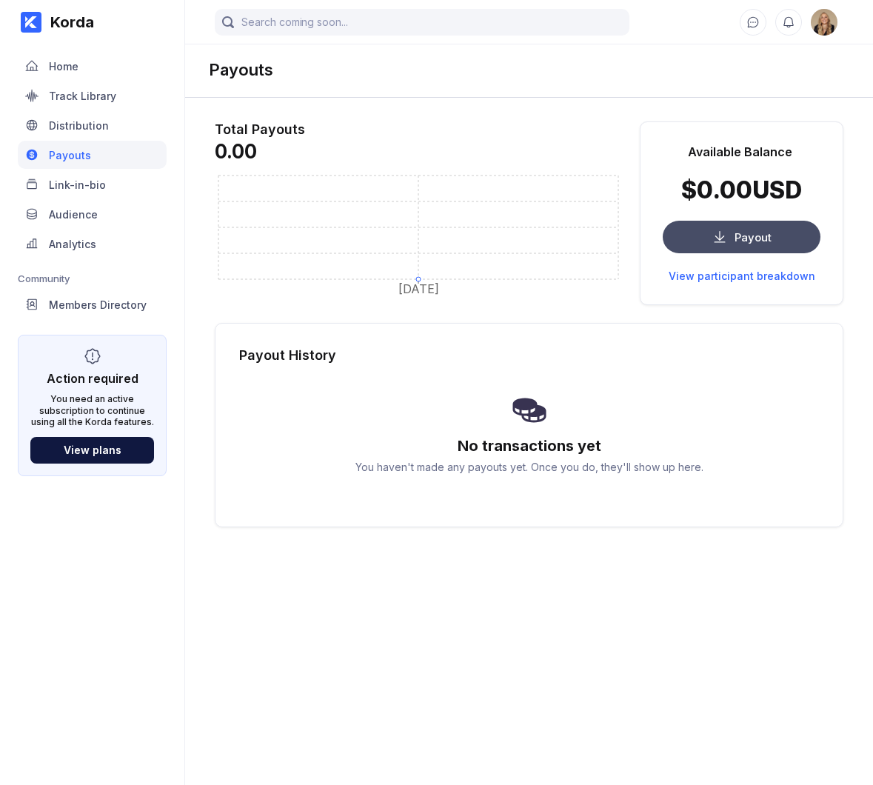
click at [739, 232] on div "Payout" at bounding box center [752, 237] width 37 height 14
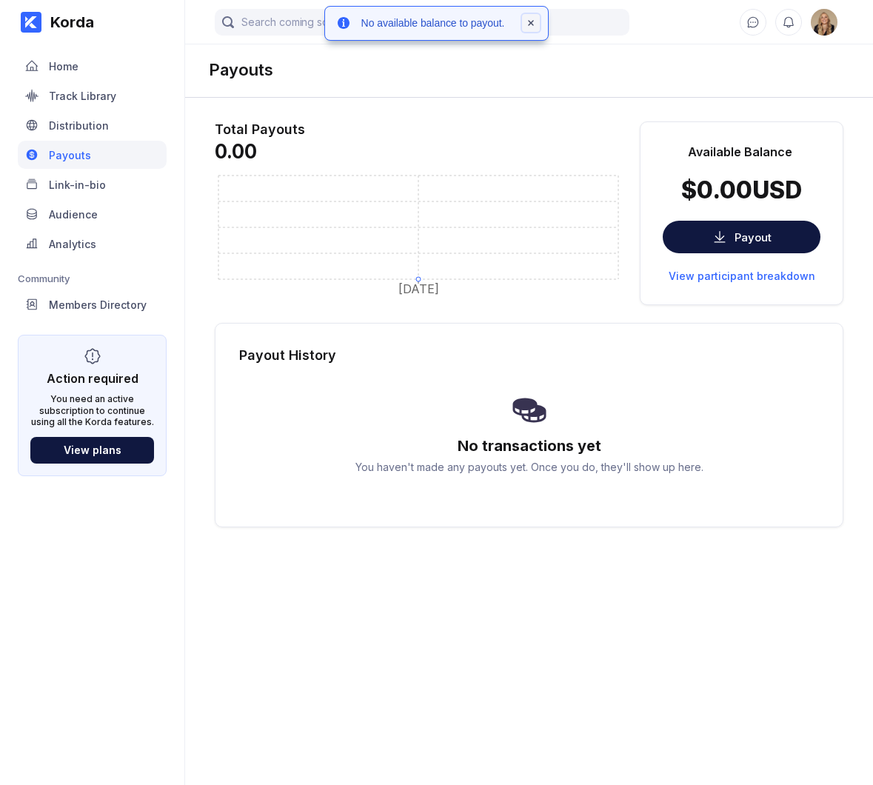
click at [535, 22] on icon at bounding box center [530, 23] width 9 height 9
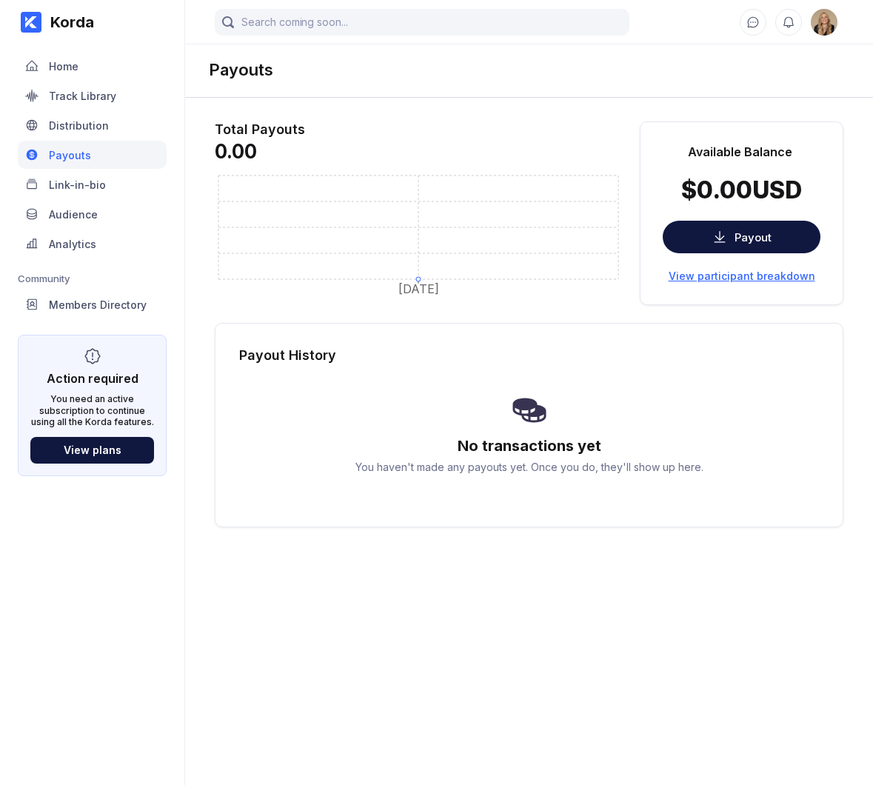
click at [745, 278] on div "View participant breakdown" at bounding box center [742, 275] width 147 height 13
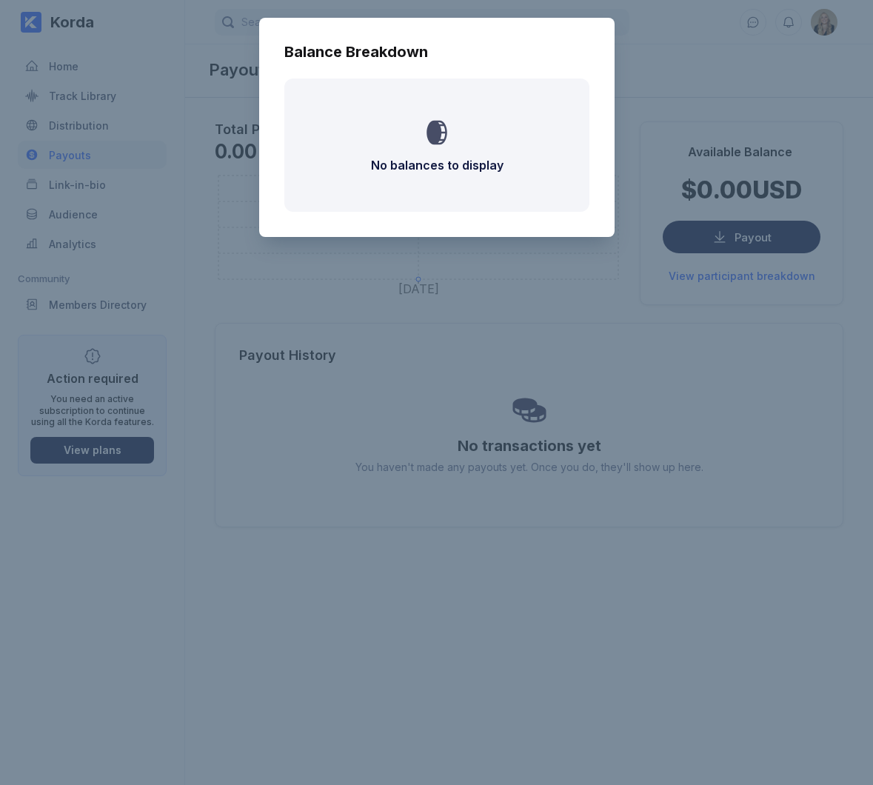
click at [567, 342] on div "Balance Breakdown No balances to display" at bounding box center [436, 392] width 873 height 785
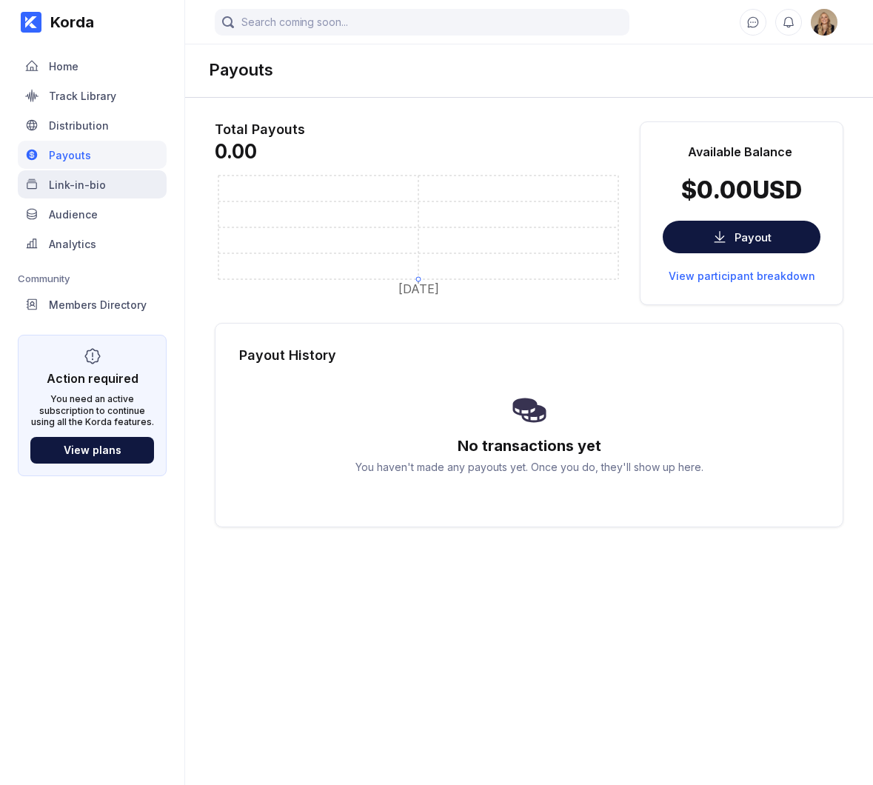
click at [118, 190] on div "Link-in-bio" at bounding box center [92, 184] width 149 height 28
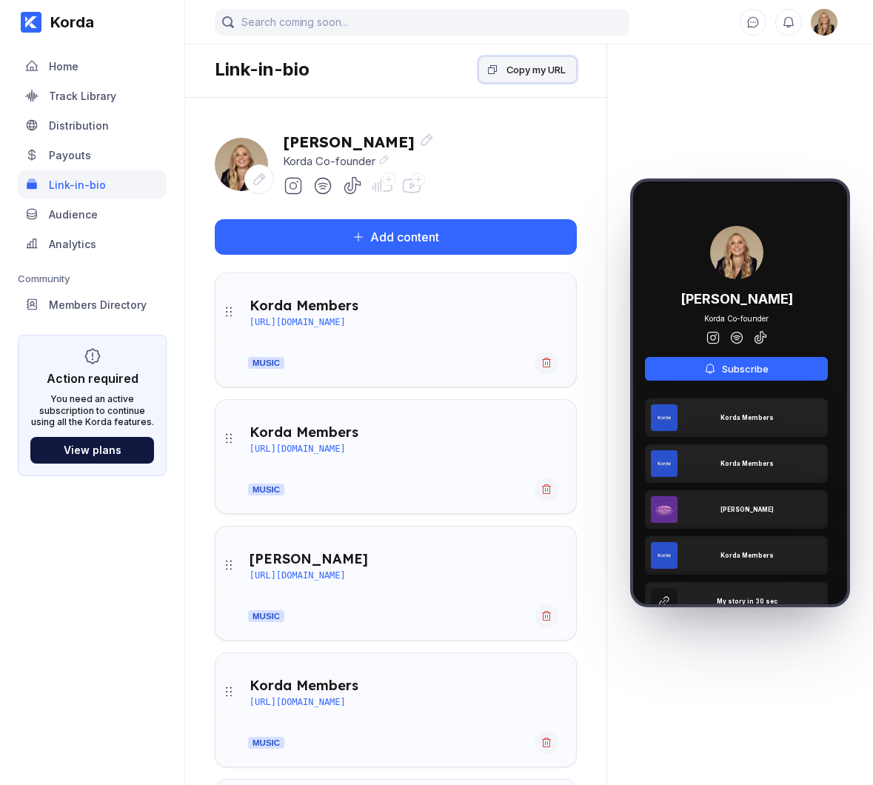
click at [546, 65] on div "Copy my URL" at bounding box center [535, 69] width 59 height 15
click at [549, 364] on icon at bounding box center [546, 363] width 12 height 12
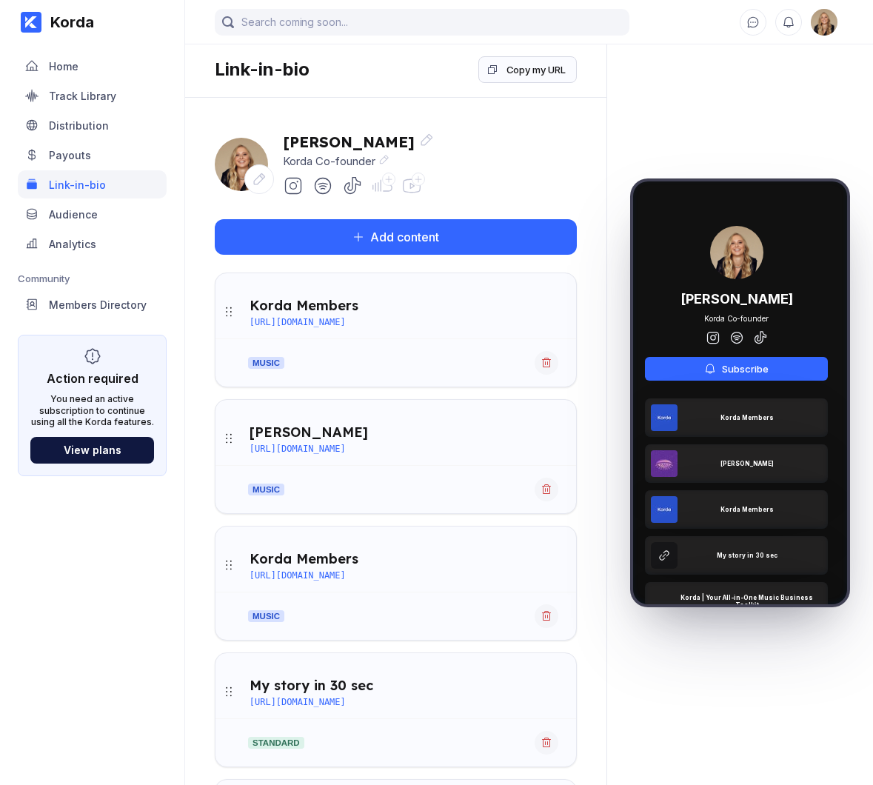
scroll to position [47, 0]
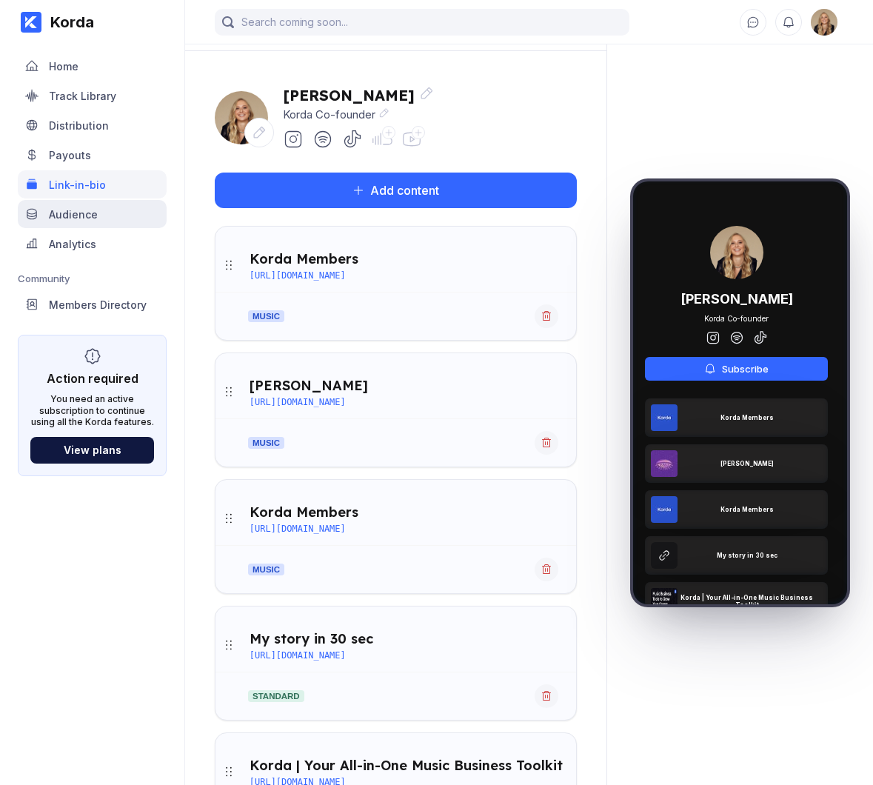
click at [124, 221] on div "Audience" at bounding box center [92, 214] width 149 height 28
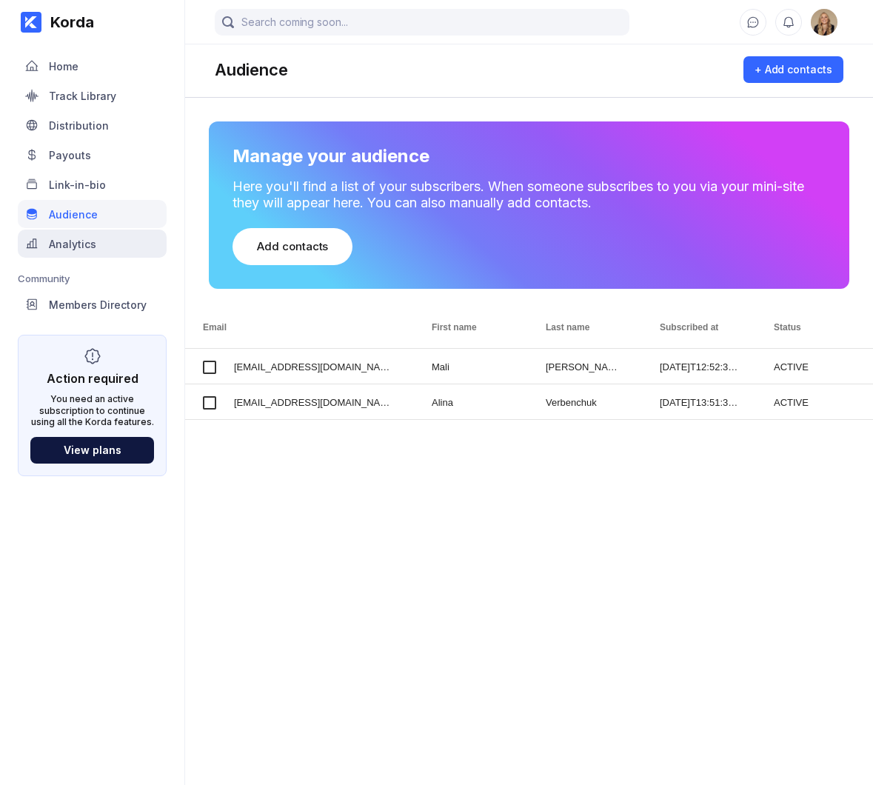
click at [106, 241] on div "Analytics" at bounding box center [92, 244] width 149 height 28
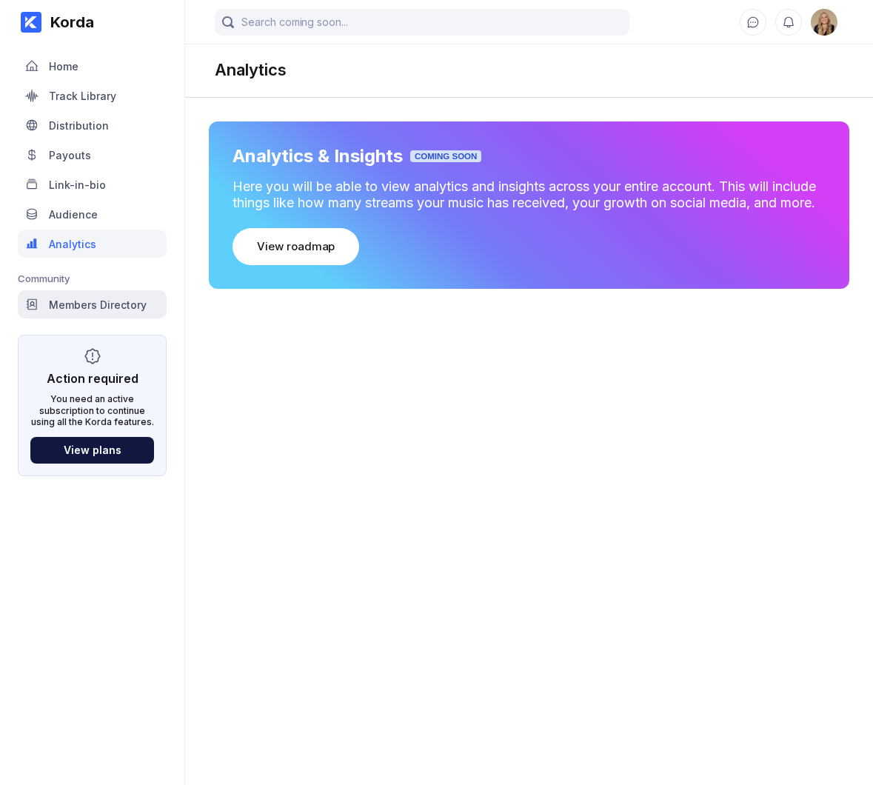
click at [113, 300] on div "Members Directory" at bounding box center [98, 304] width 98 height 13
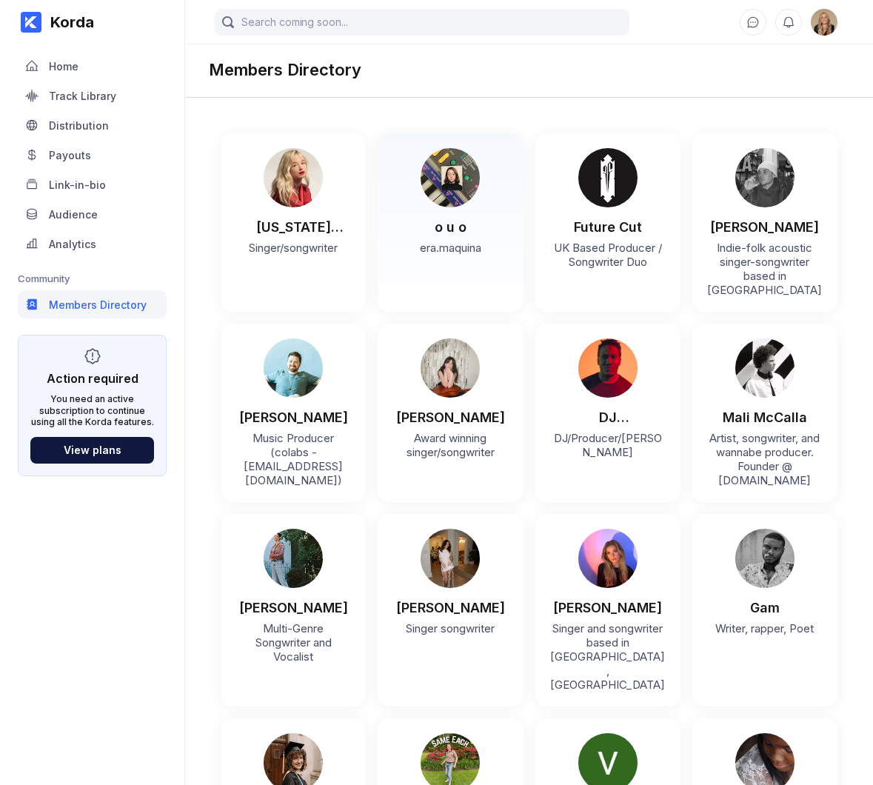
click at [446, 230] on div "o u o" at bounding box center [451, 227] width 32 height 16
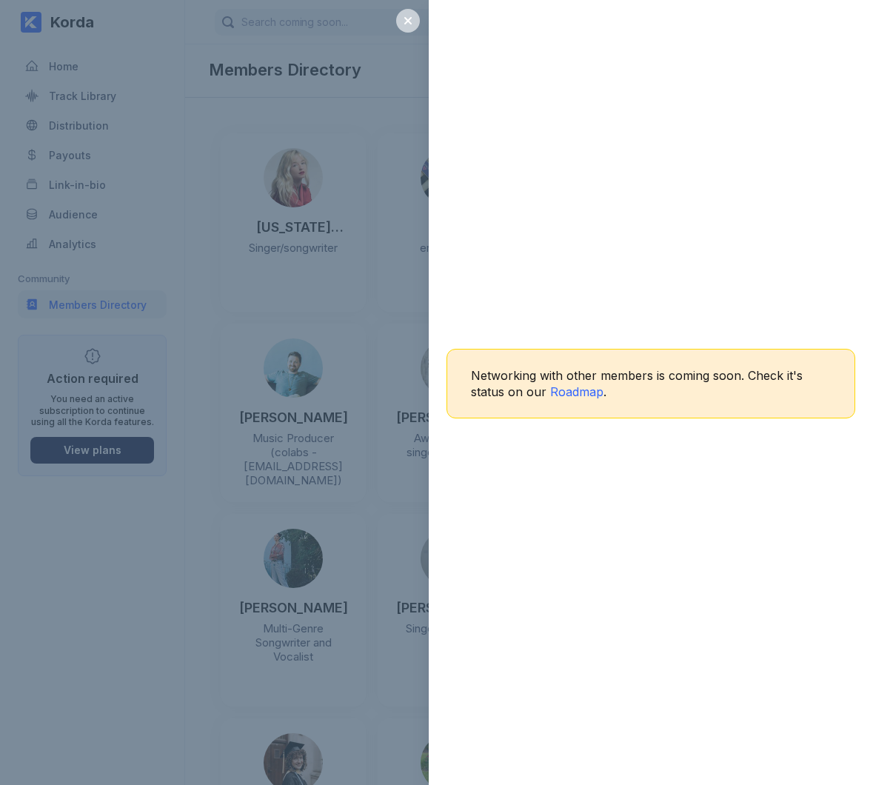
click at [415, 26] on div at bounding box center [408, 21] width 24 height 24
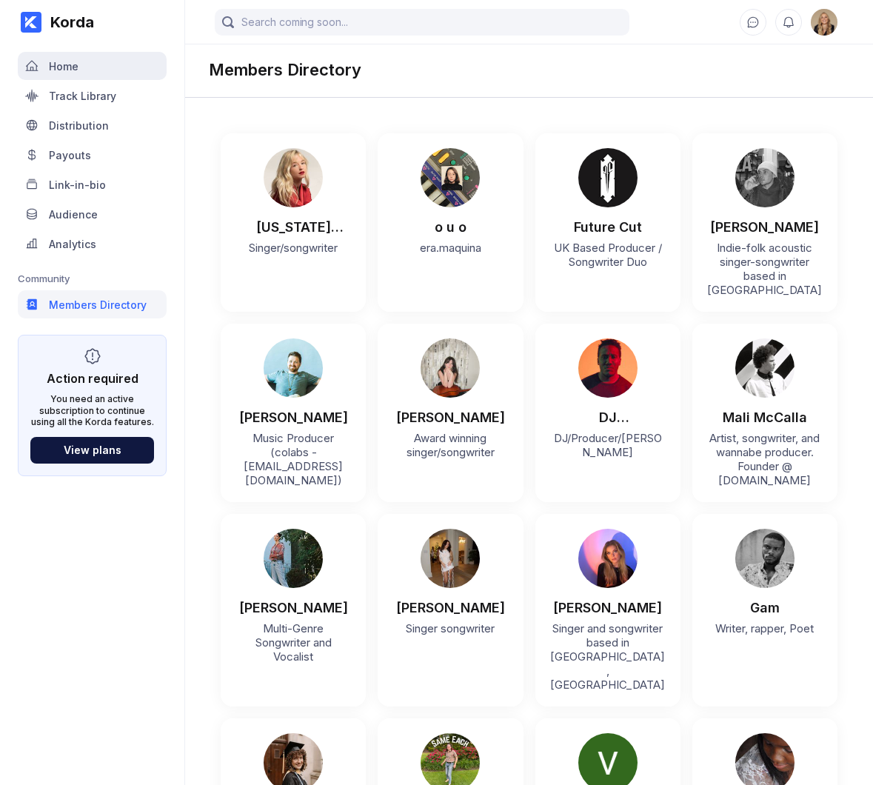
click at [133, 70] on div "Home" at bounding box center [92, 66] width 149 height 28
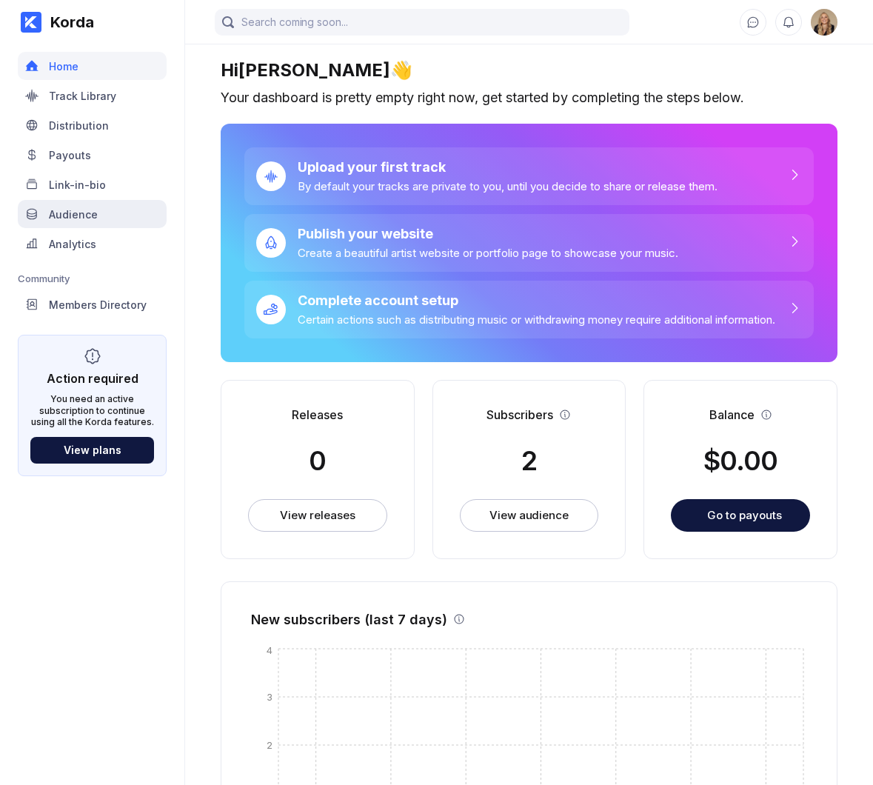
click at [70, 214] on div "Audience" at bounding box center [73, 214] width 49 height 13
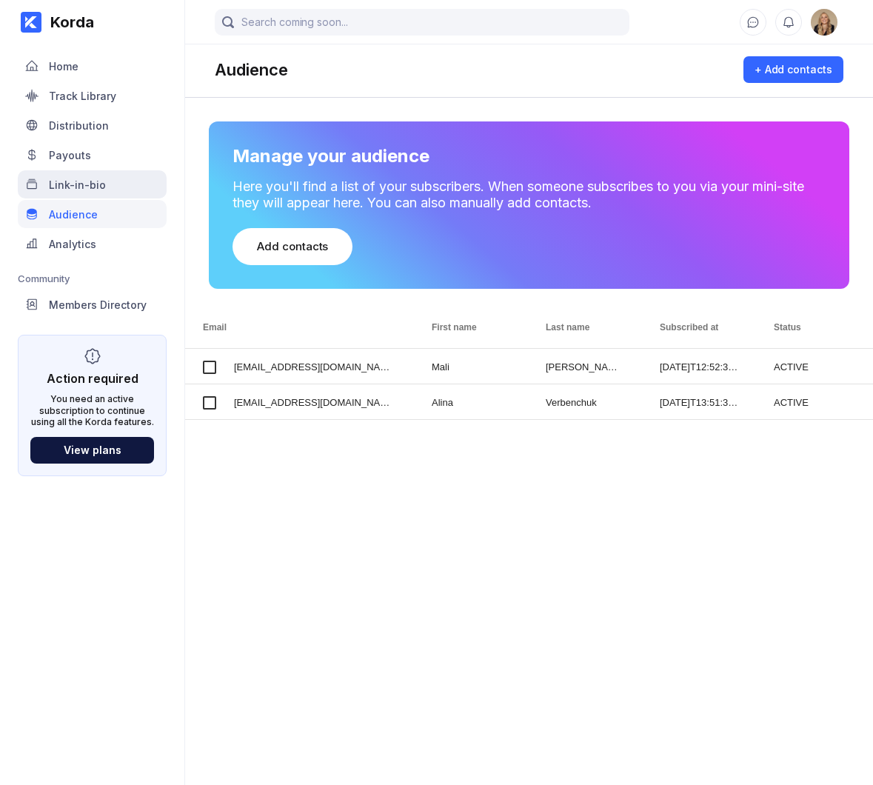
click at [121, 191] on div "Link-in-bio" at bounding box center [92, 184] width 149 height 28
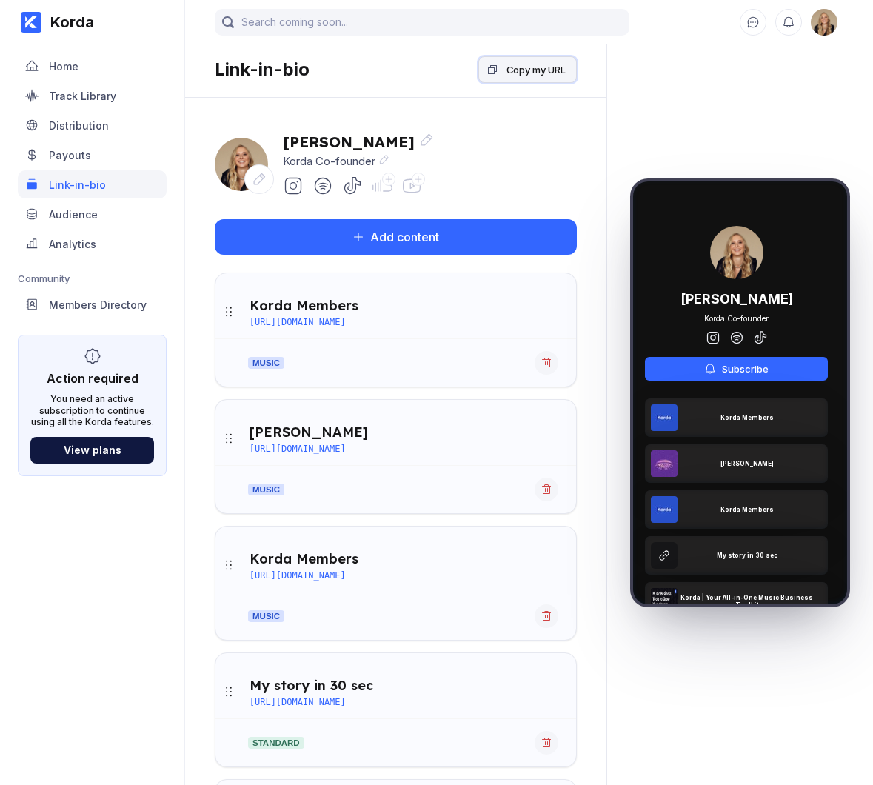
click at [532, 64] on div "Copy my URL" at bounding box center [535, 69] width 59 height 15
click at [115, 73] on div "Home" at bounding box center [92, 66] width 149 height 28
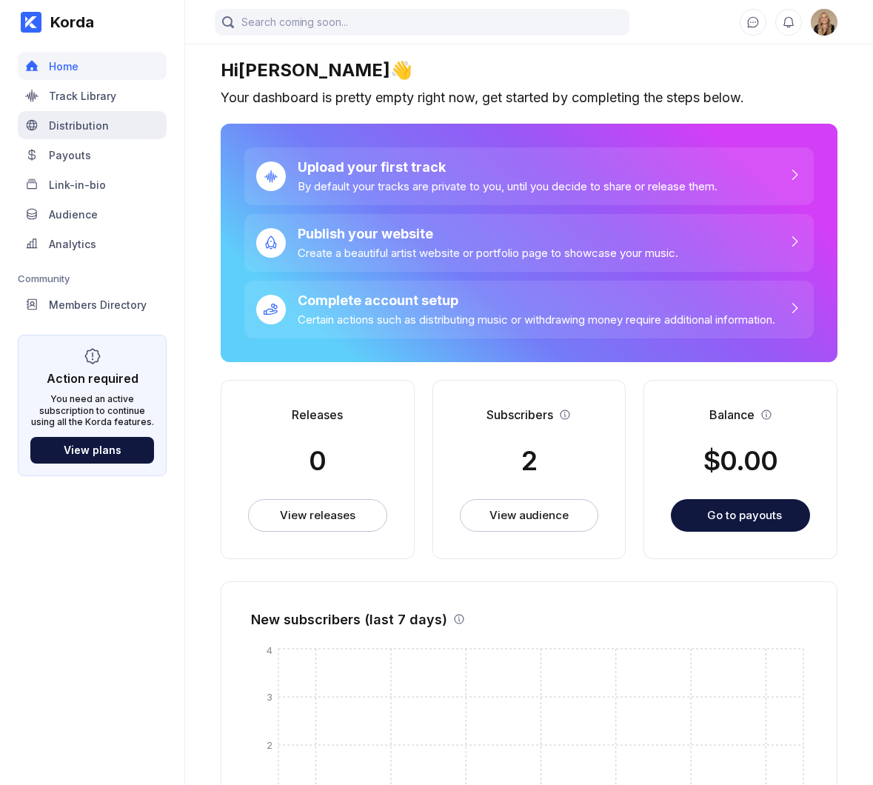
click at [80, 111] on div "Distribution" at bounding box center [92, 125] width 149 height 28
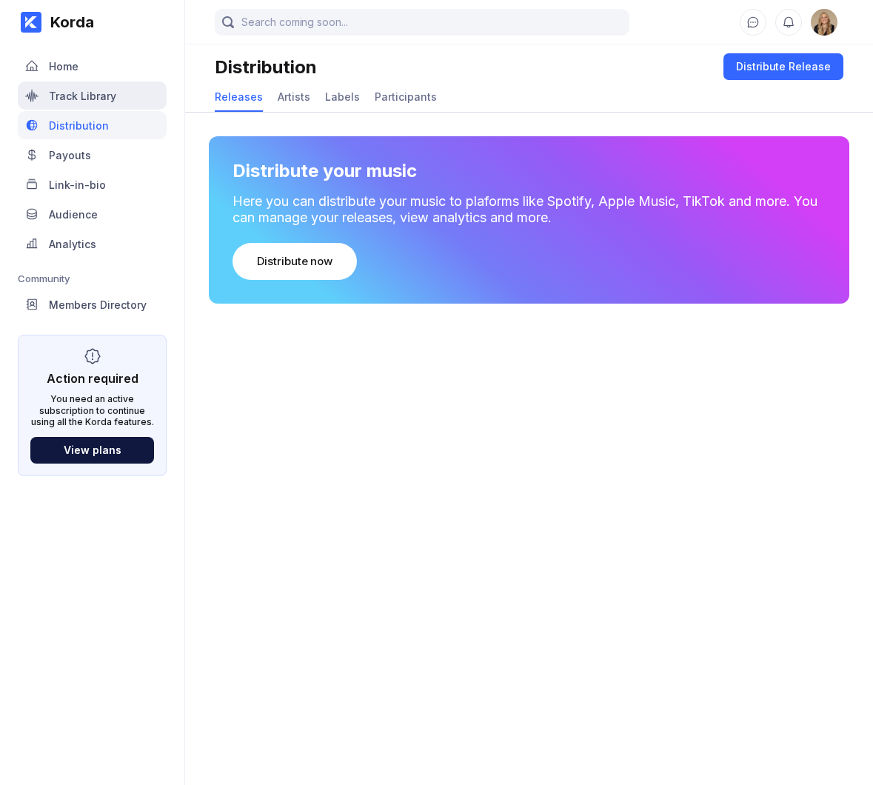
click at [96, 97] on div "Track Library" at bounding box center [82, 96] width 67 height 13
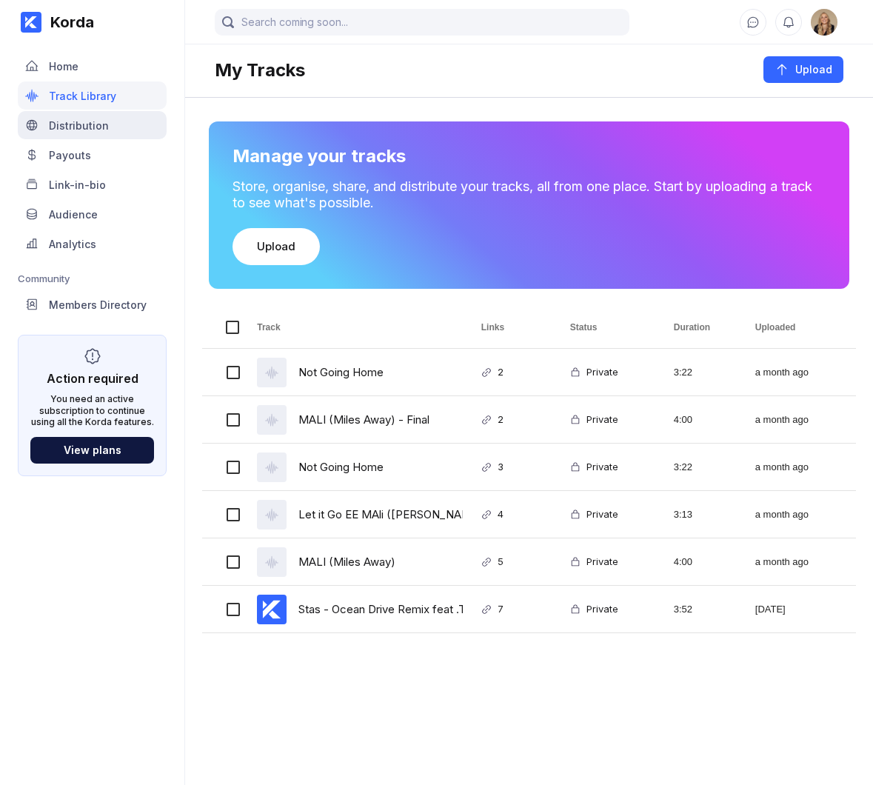
click at [95, 119] on div "Distribution" at bounding box center [79, 125] width 60 height 13
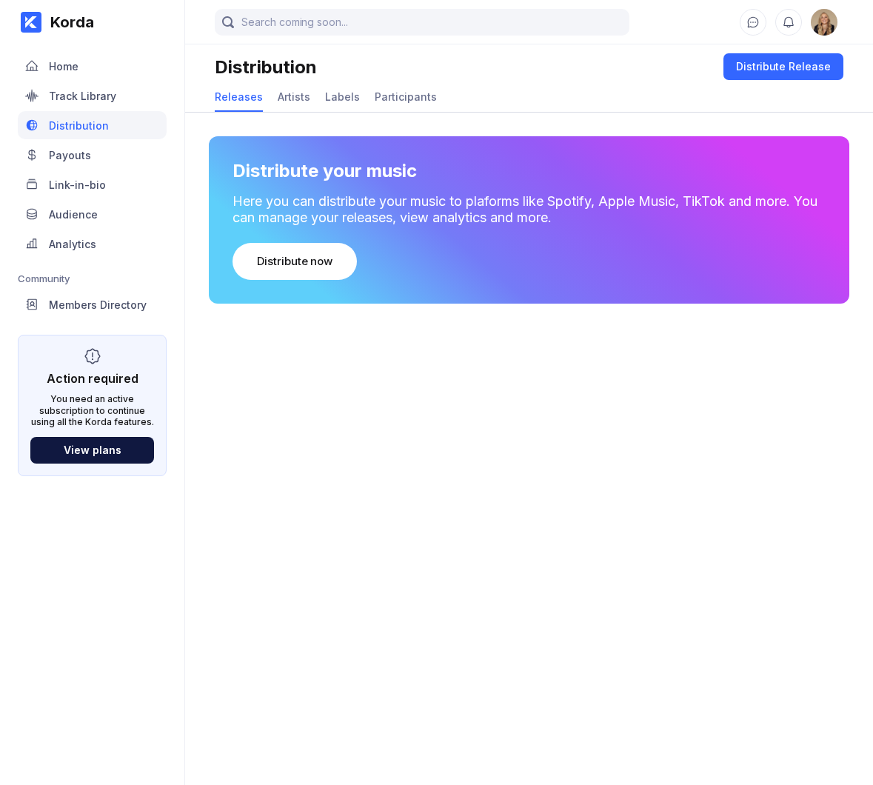
click at [95, 155] on div "Payouts" at bounding box center [92, 155] width 149 height 28
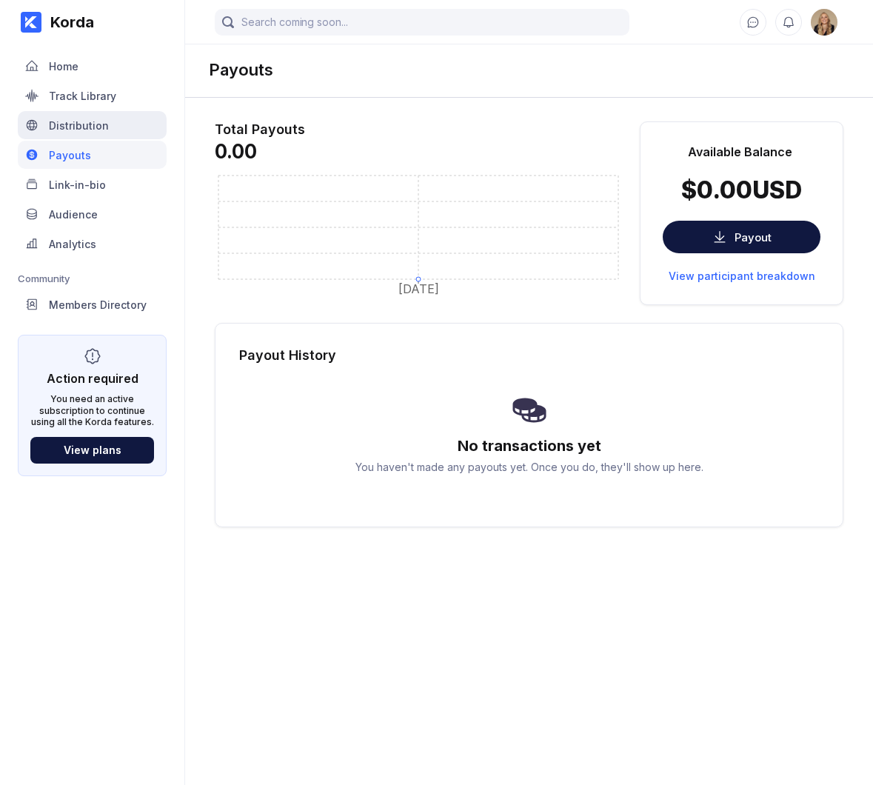
click at [111, 127] on div "Distribution" at bounding box center [92, 125] width 149 height 28
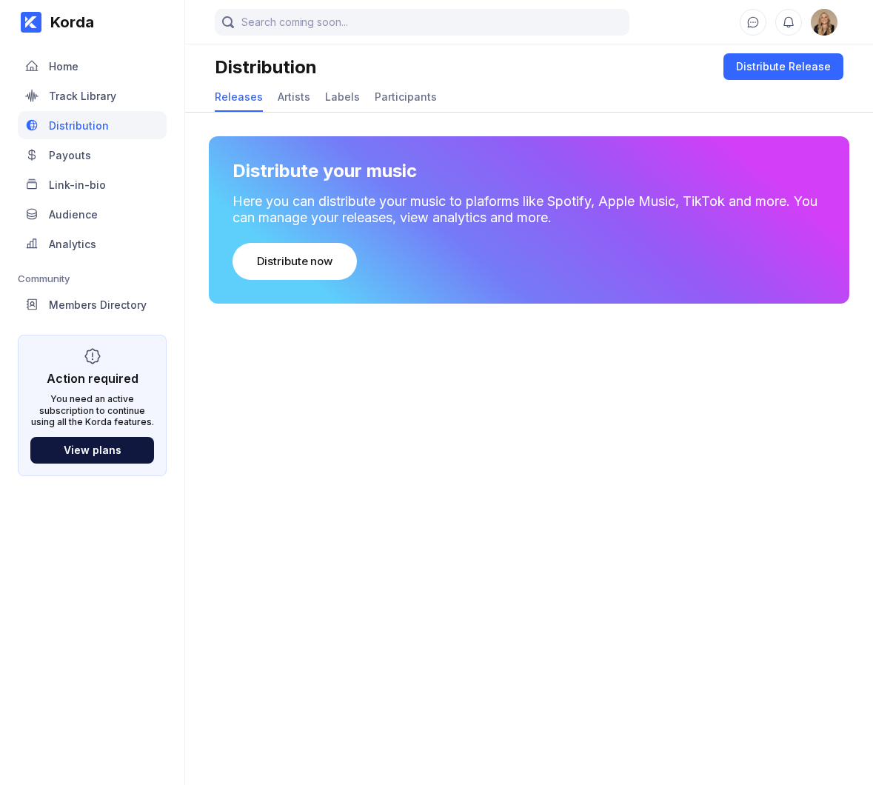
click at [179, 121] on div "Korda Home Track Library Distribution Payouts Link-in-bio Audience Analytics Co…" at bounding box center [92, 392] width 185 height 785
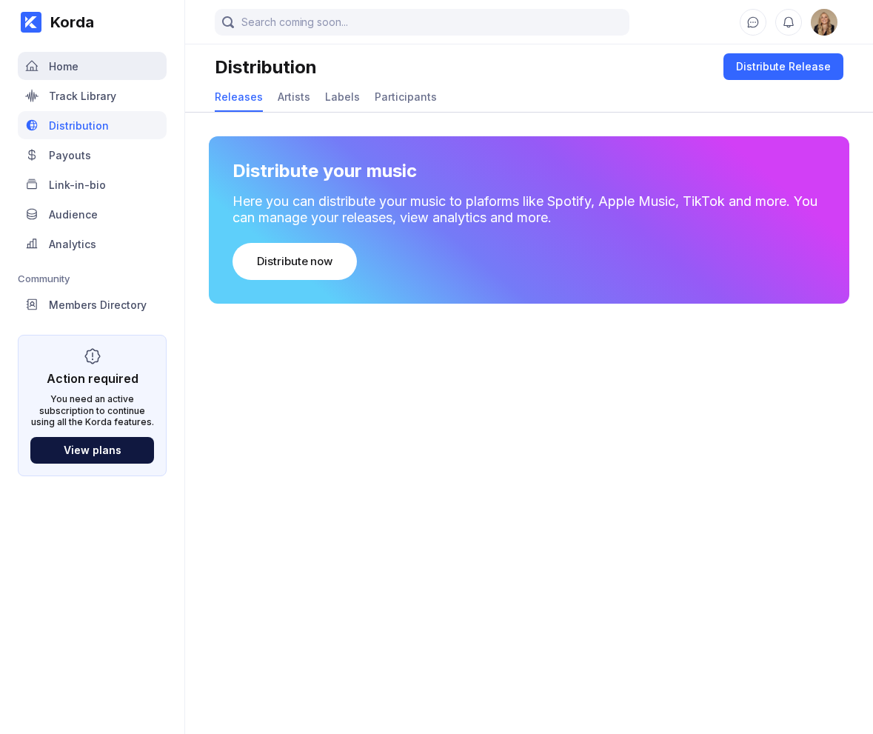
click at [98, 74] on div "Home" at bounding box center [92, 66] width 149 height 28
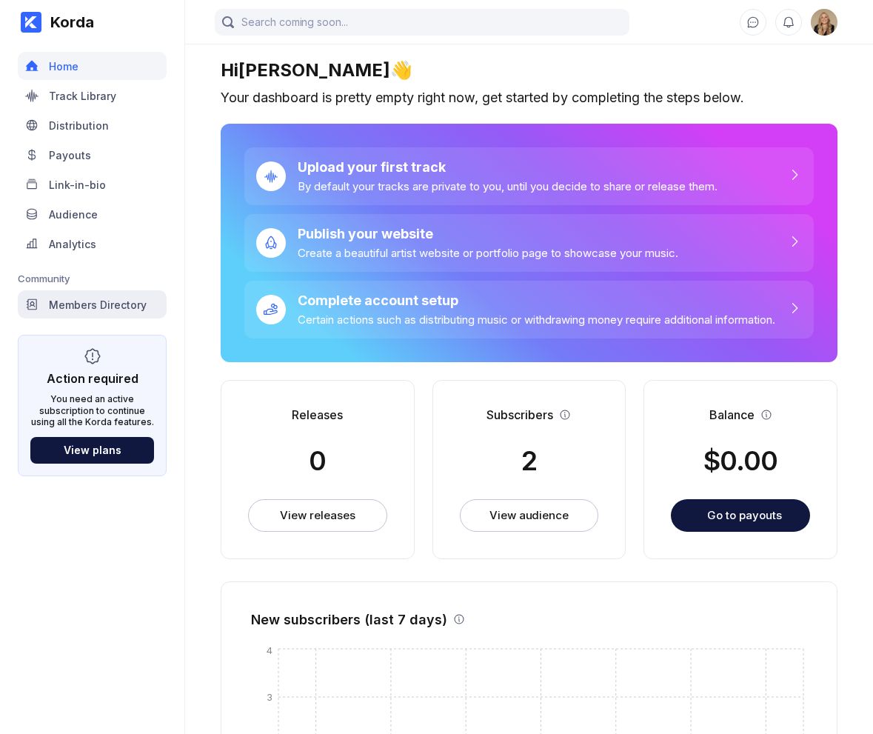
click at [132, 298] on div "Members Directory" at bounding box center [98, 304] width 98 height 13
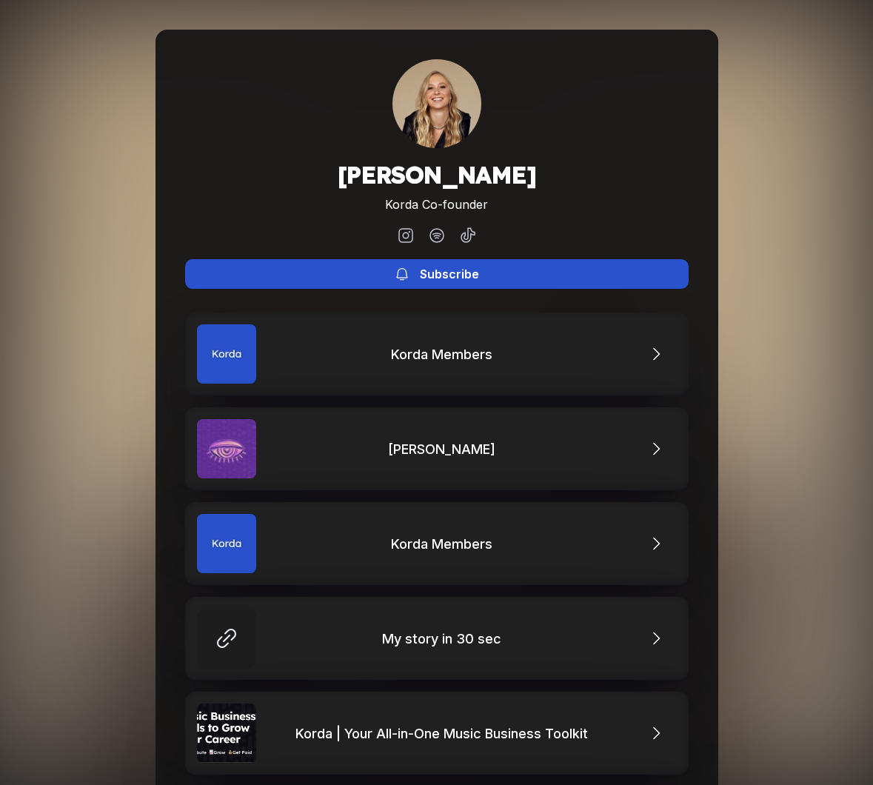
click at [470, 269] on div "Subscribe" at bounding box center [449, 274] width 59 height 15
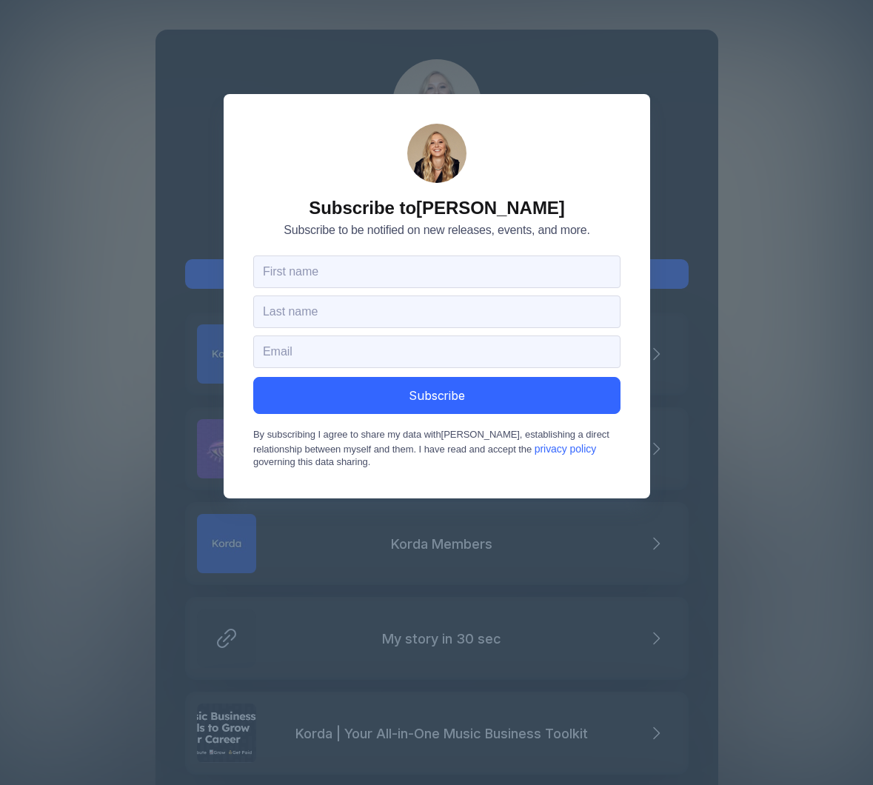
click at [339, 549] on div "Subscribe to Alina Verbenchuk Subscribe to be notified on new releases, events,…" at bounding box center [436, 392] width 873 height 785
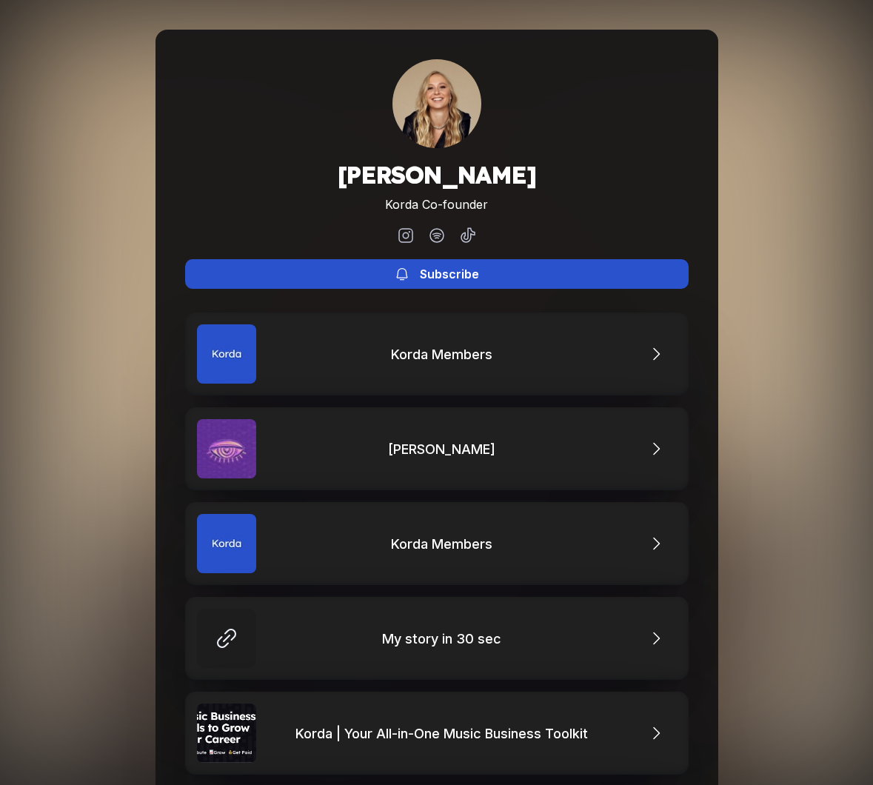
click at [513, 273] on button "Subscribe" at bounding box center [436, 274] width 503 height 30
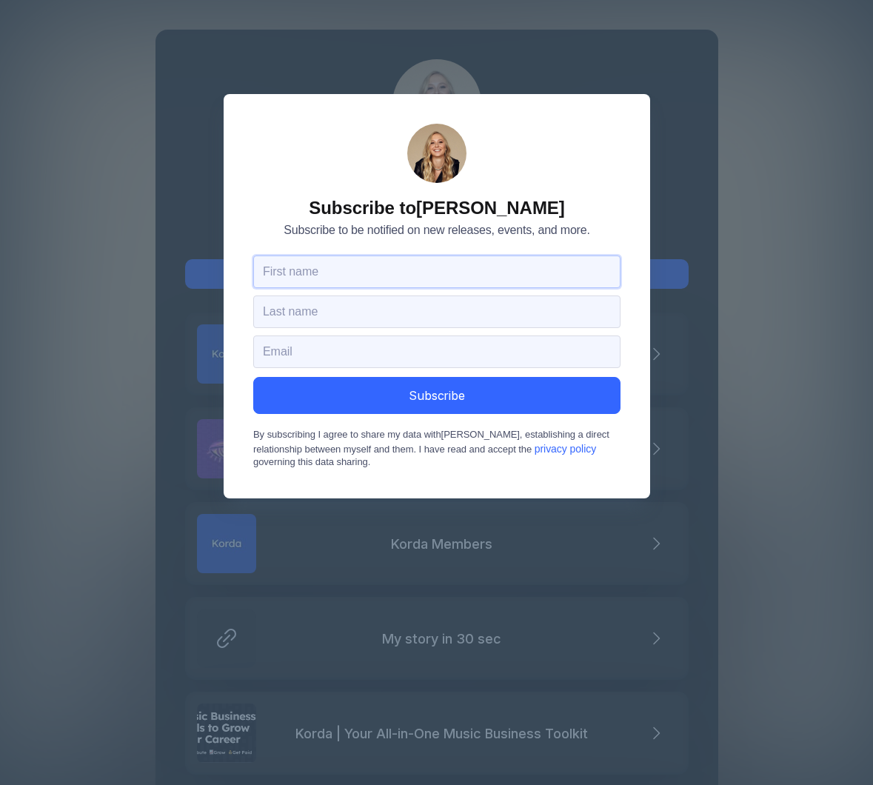
click at [458, 269] on input "text" at bounding box center [436, 271] width 367 height 33
type input "Dayana Chumburidze"
click at [375, 314] on input "text" at bounding box center [436, 311] width 367 height 33
click at [392, 235] on span "Subscribe to be notified on new releases, events, and more." at bounding box center [437, 230] width 306 height 15
click at [395, 24] on div "Subscribe to Alina Verbenchuk Subscribe to be notified on new releases, events,…" at bounding box center [436, 392] width 873 height 785
